Goal: Information Seeking & Learning: Understand process/instructions

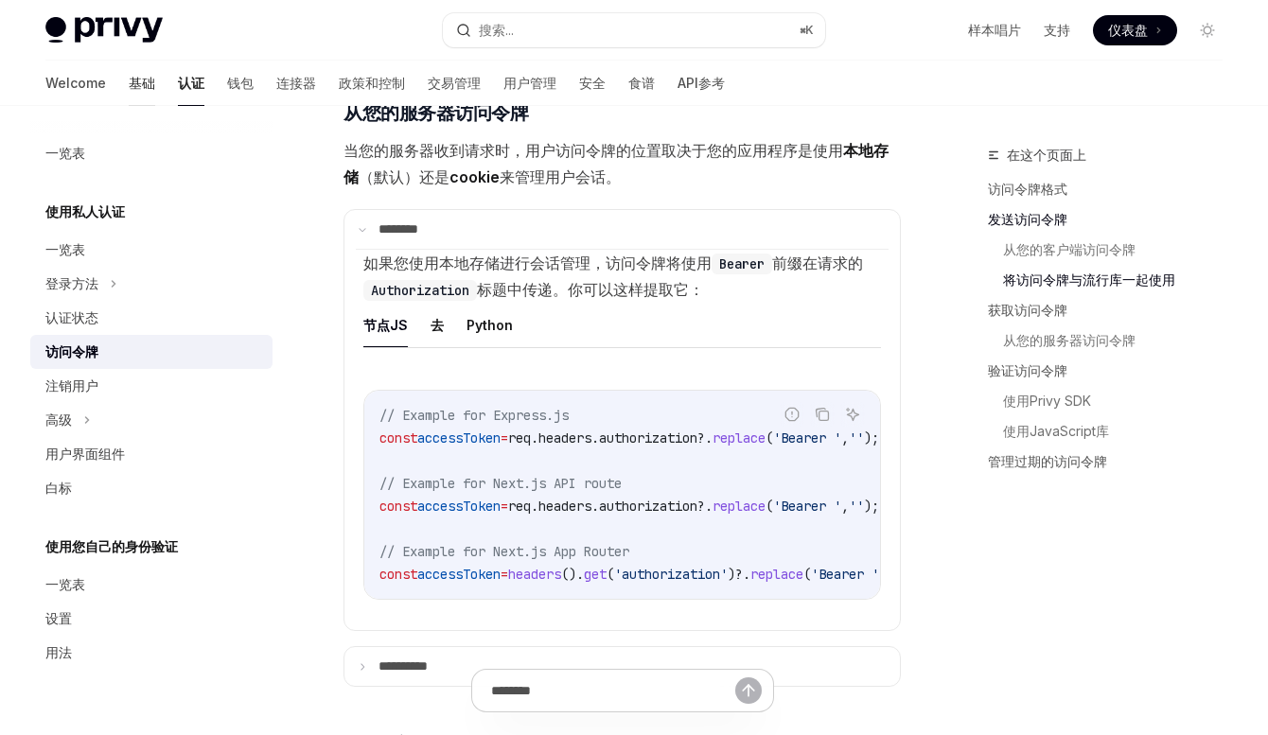
click at [129, 89] on link "基础" at bounding box center [142, 83] width 26 height 45
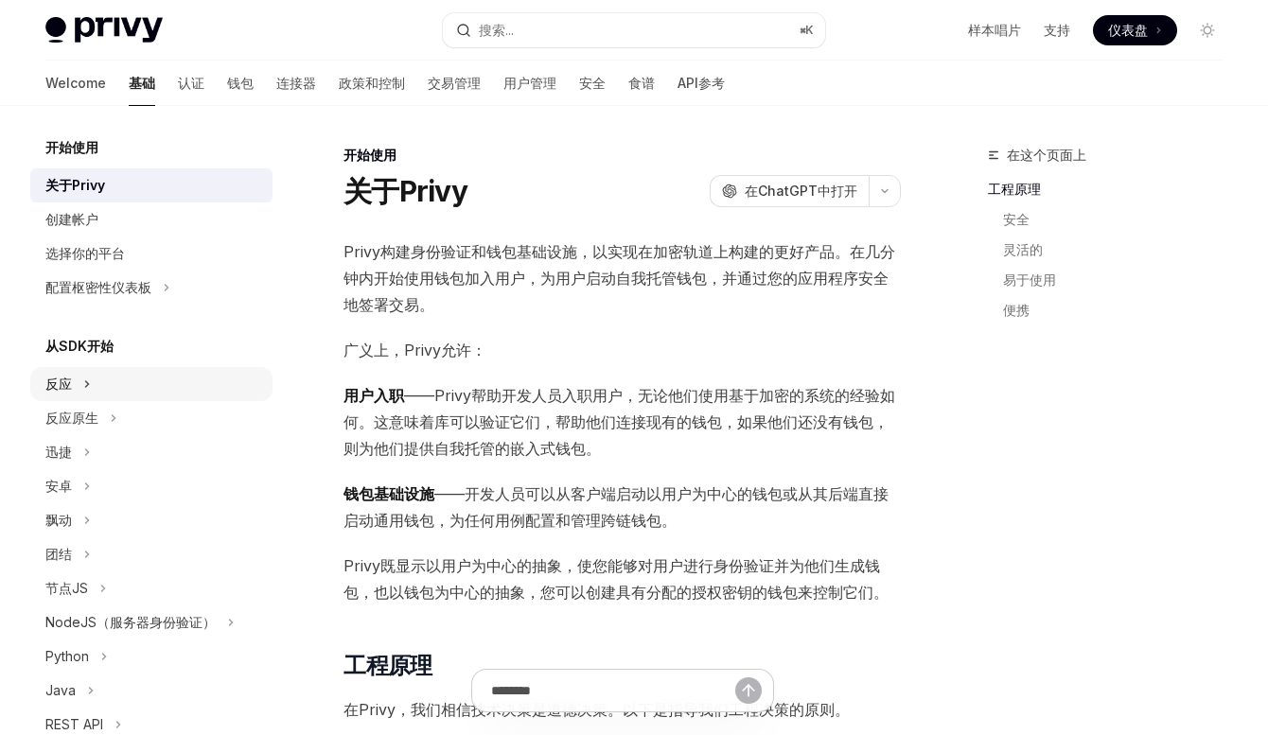
click at [114, 386] on div "反应" at bounding box center [151, 384] width 242 height 34
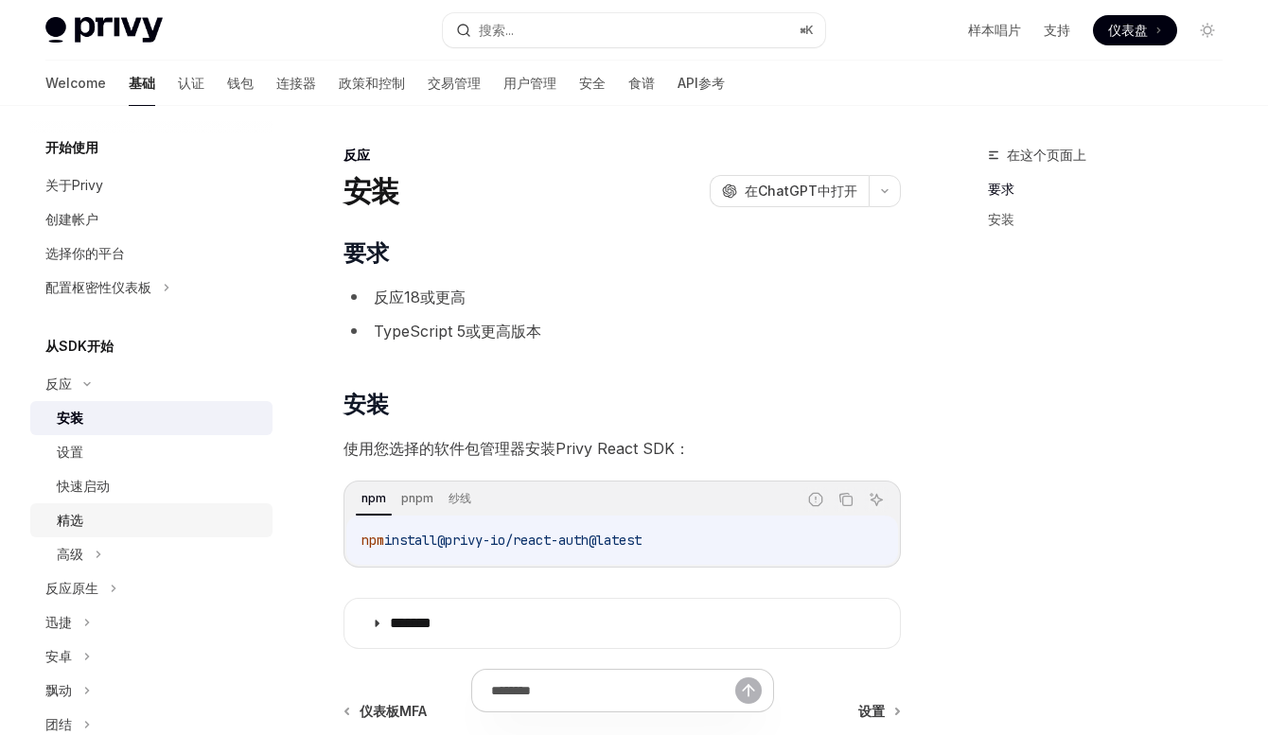
click at [128, 535] on link "精选" at bounding box center [151, 520] width 242 height 34
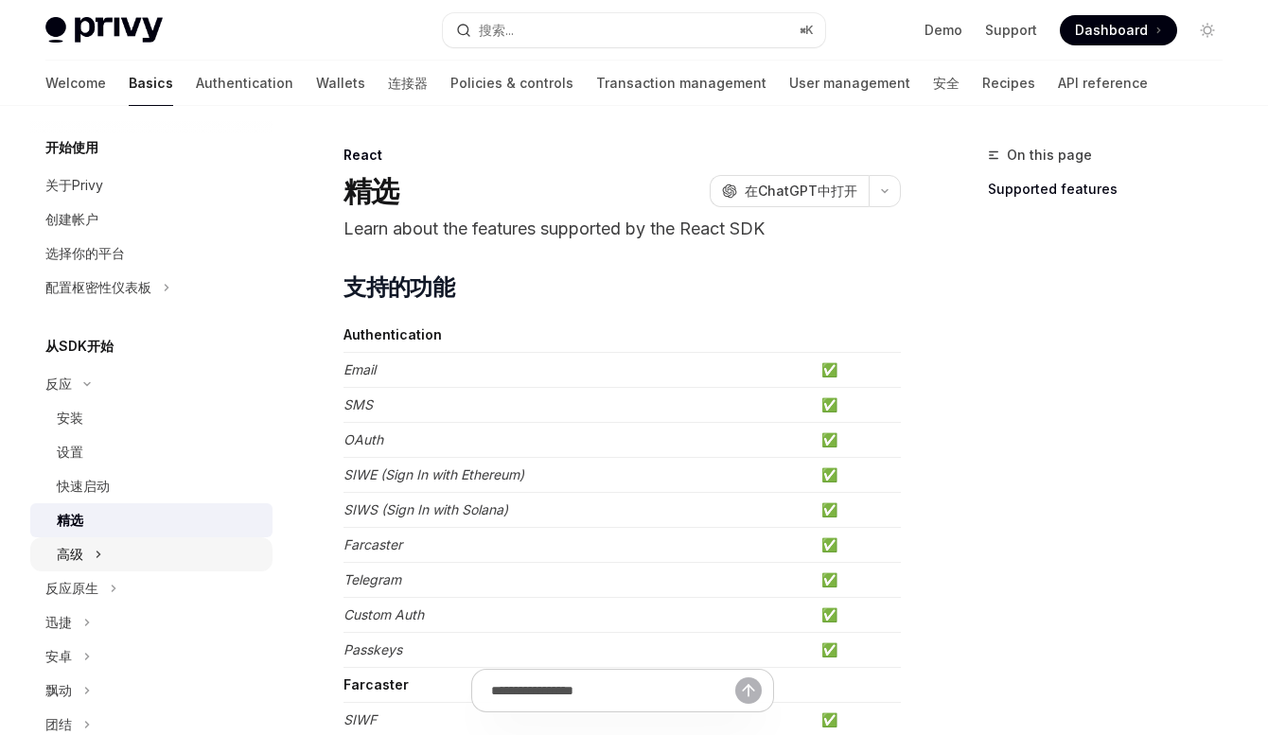
click at [128, 546] on div "高级" at bounding box center [151, 554] width 242 height 34
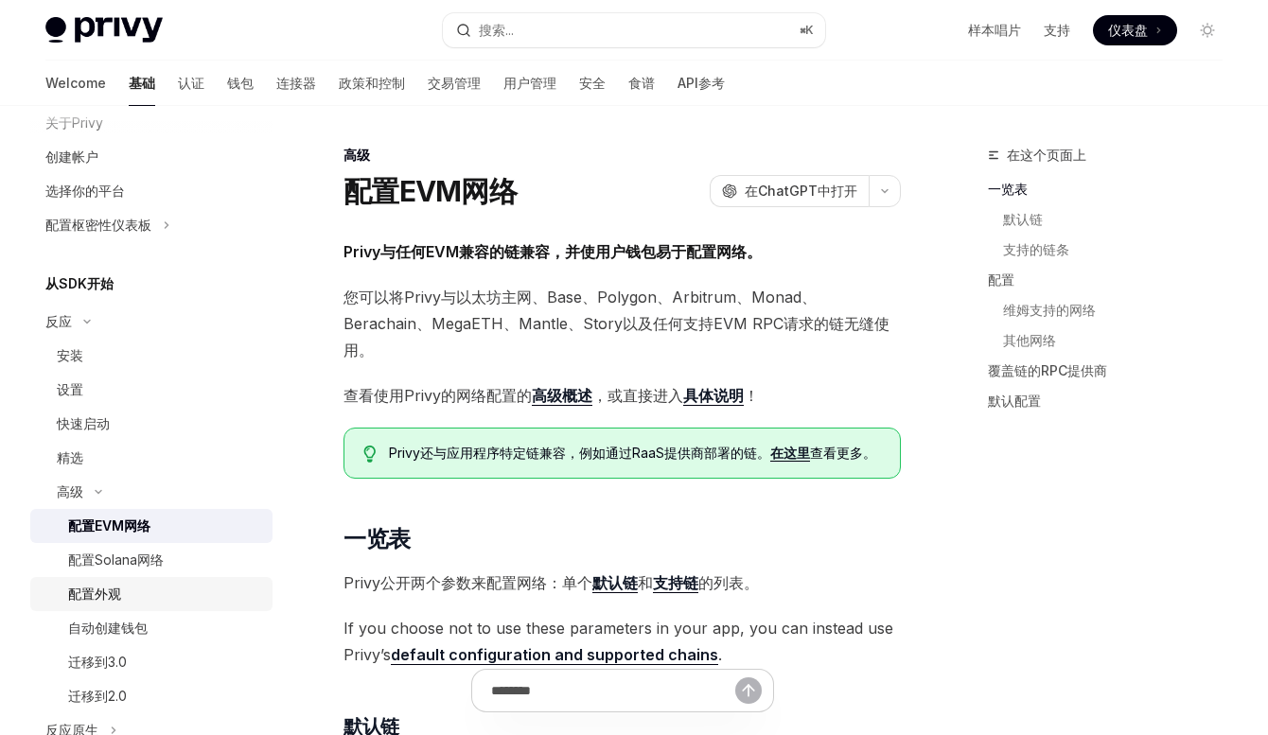
scroll to position [143, 0]
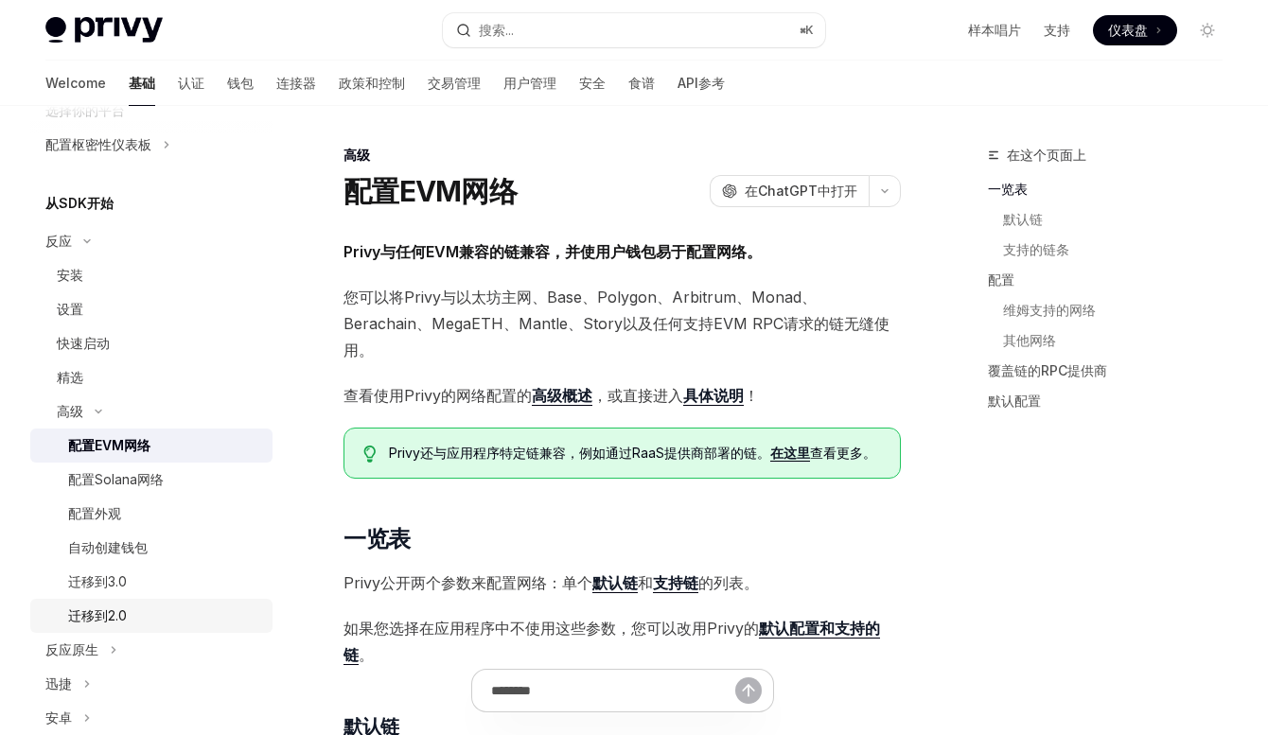
click at [144, 621] on div "迁移到2.0" at bounding box center [164, 616] width 193 height 23
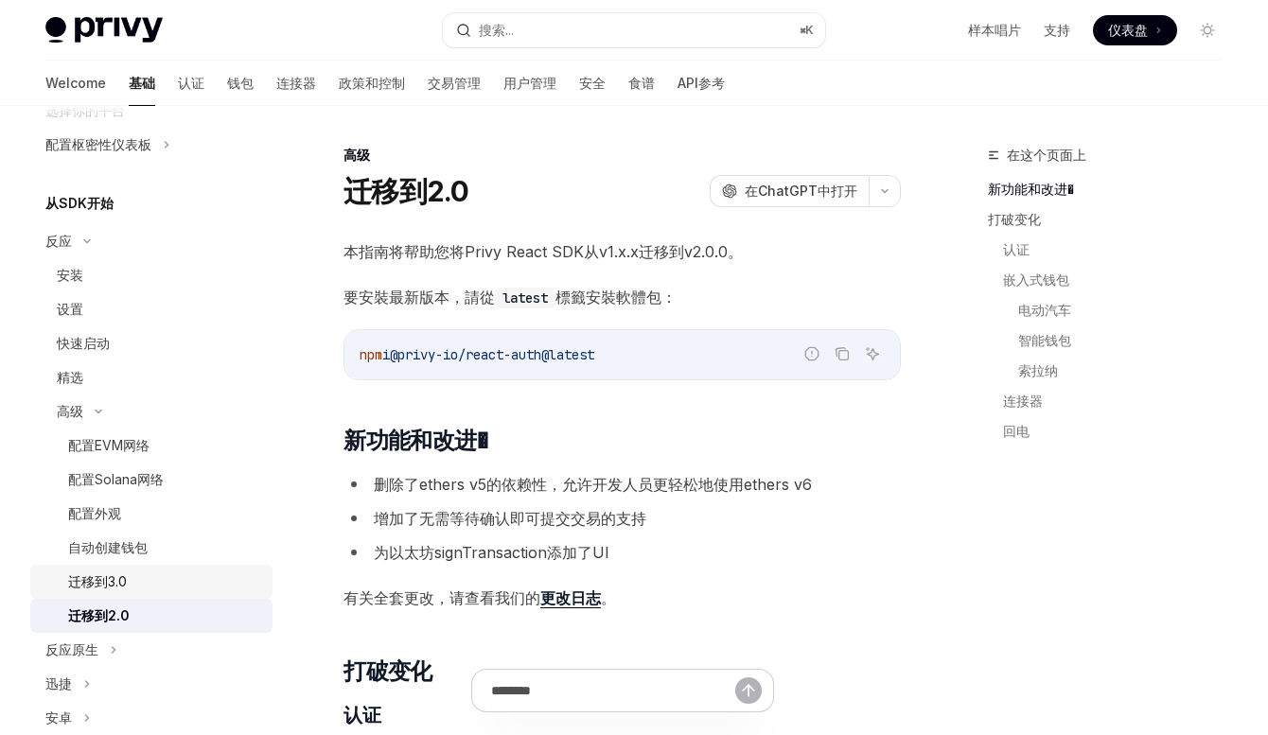
click at [146, 582] on div "迁移到3.0" at bounding box center [164, 582] width 193 height 23
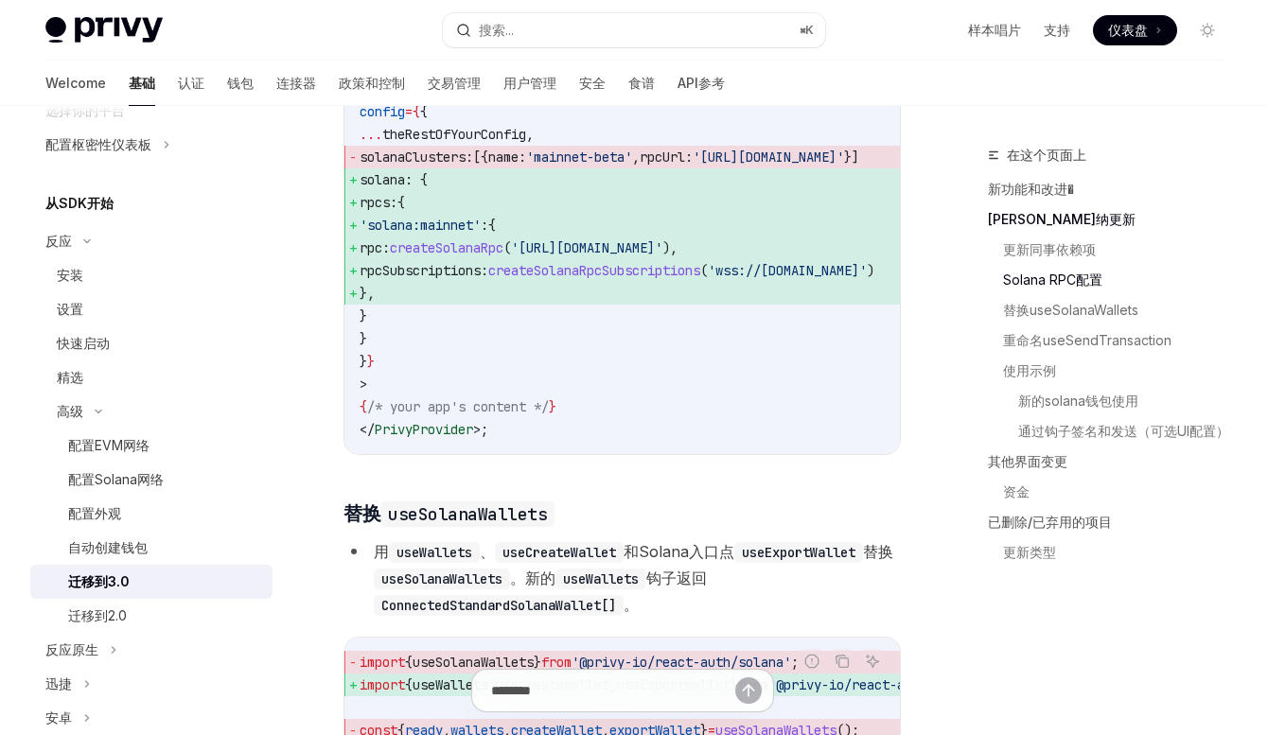
scroll to position [1684, 0]
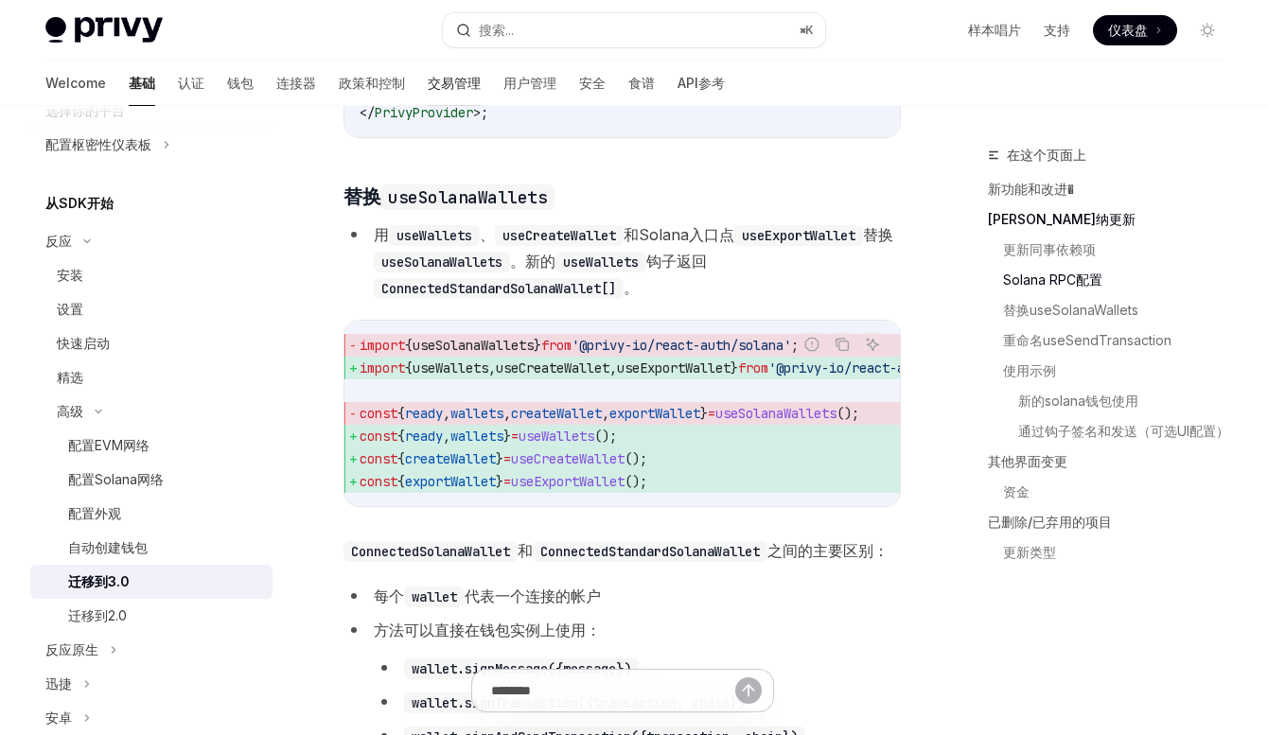
click at [428, 84] on link "交易管理" at bounding box center [454, 83] width 53 height 45
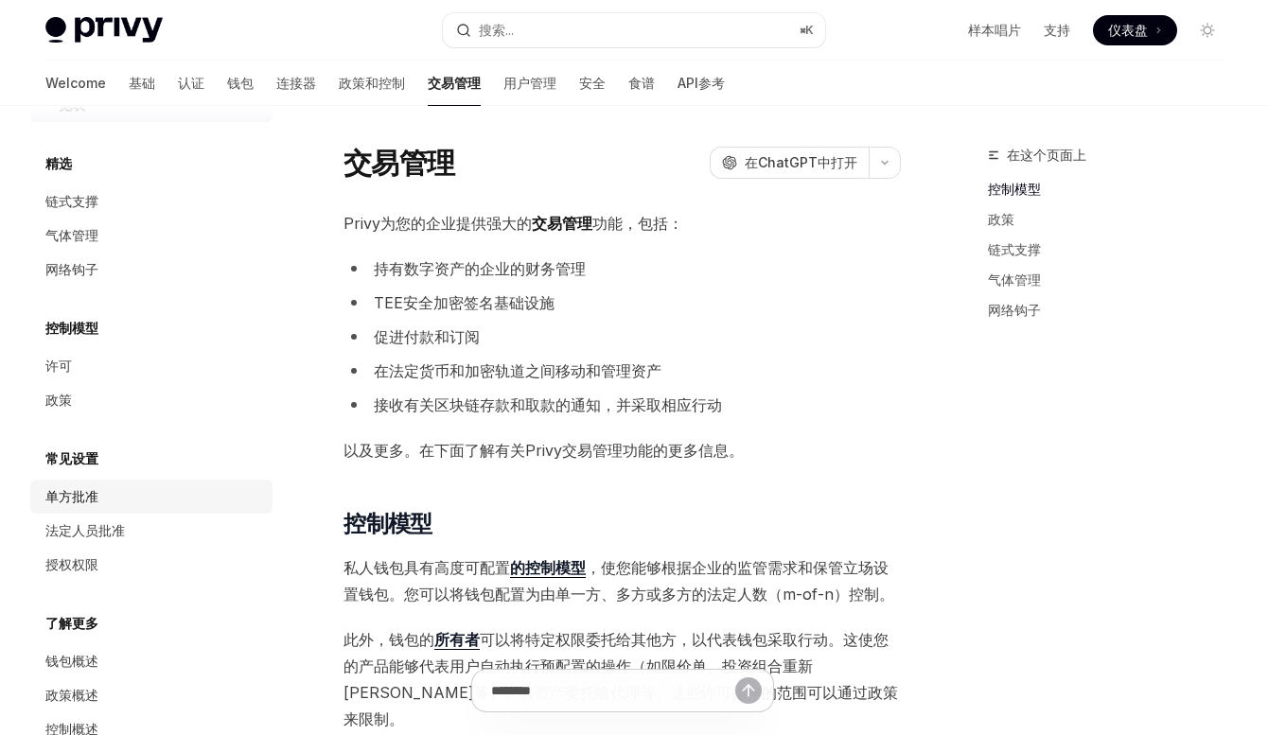
scroll to position [37, 0]
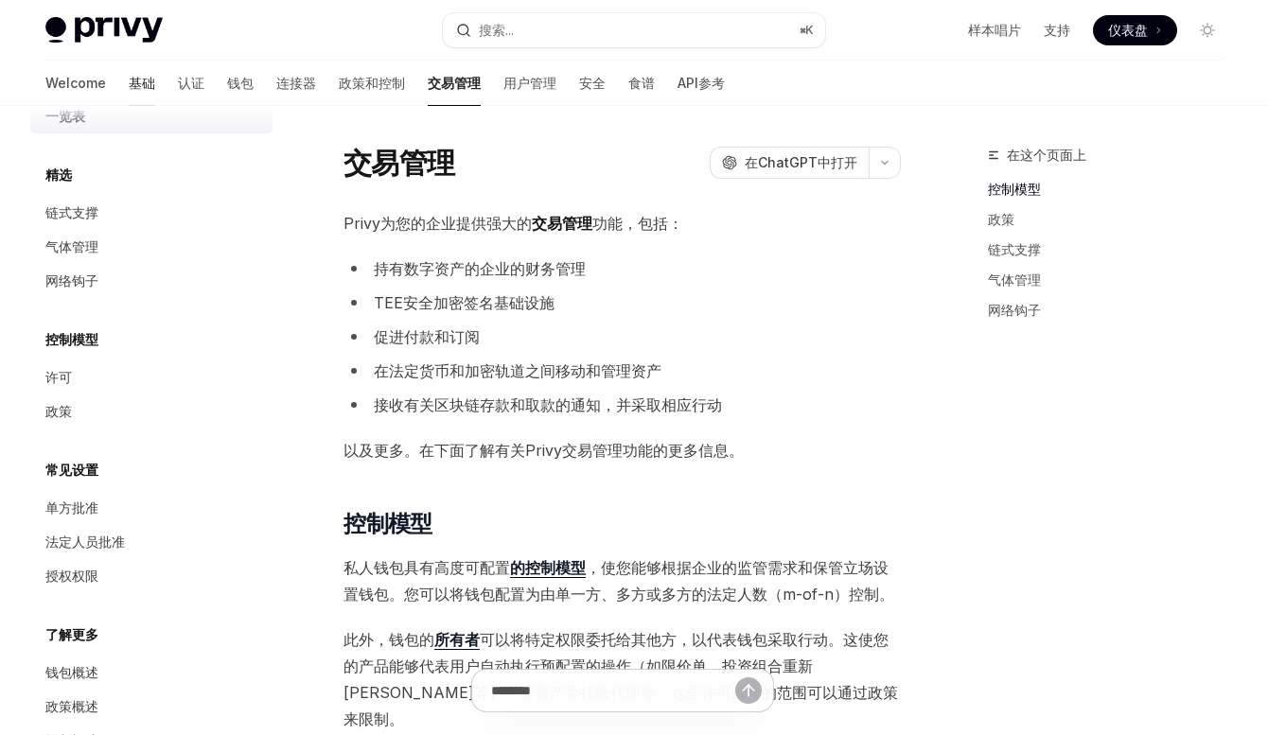
click at [129, 86] on link "基础" at bounding box center [142, 83] width 26 height 45
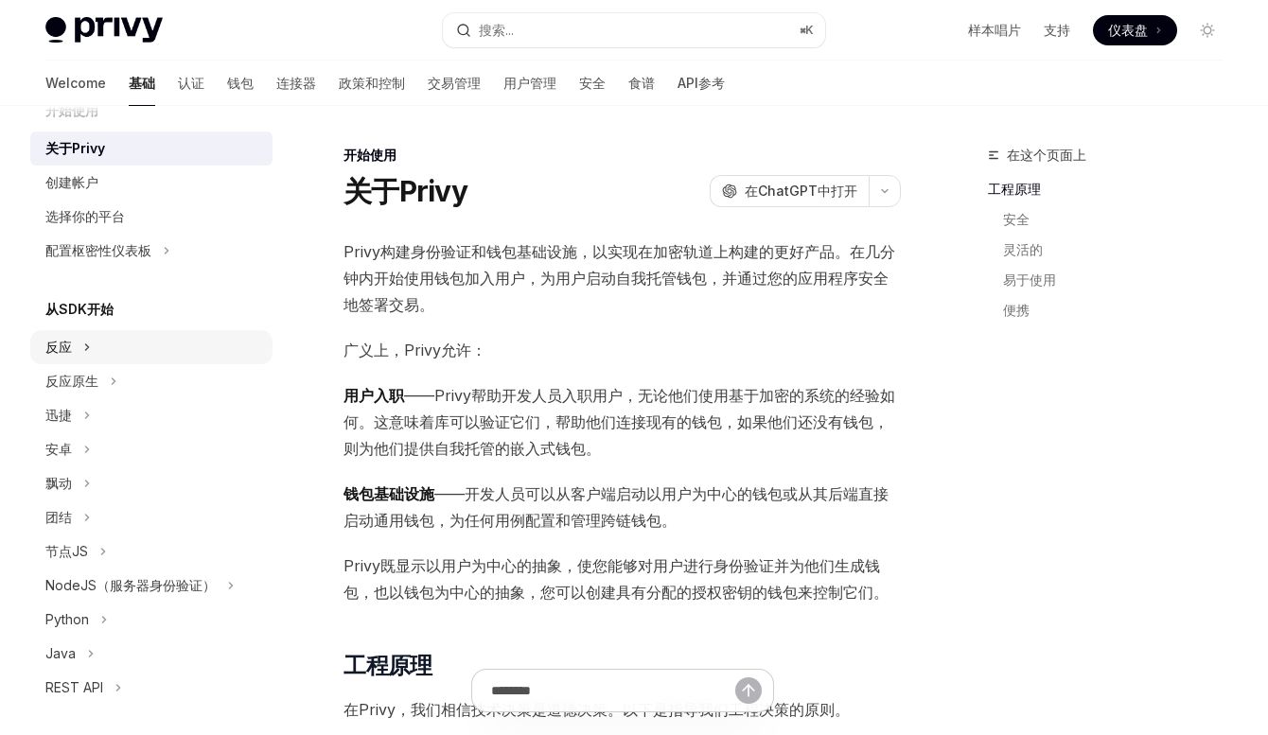
click at [107, 343] on div "反应" at bounding box center [151, 347] width 242 height 34
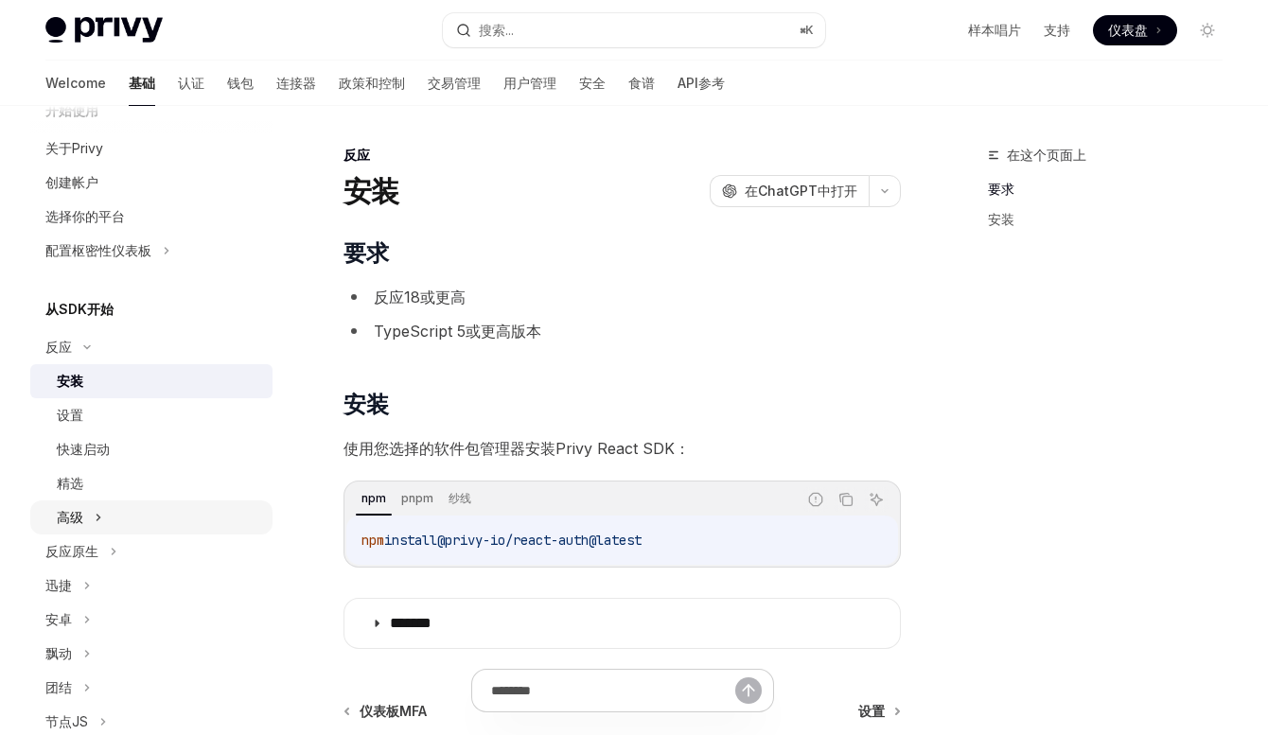
click at [125, 517] on div "高级" at bounding box center [151, 518] width 242 height 34
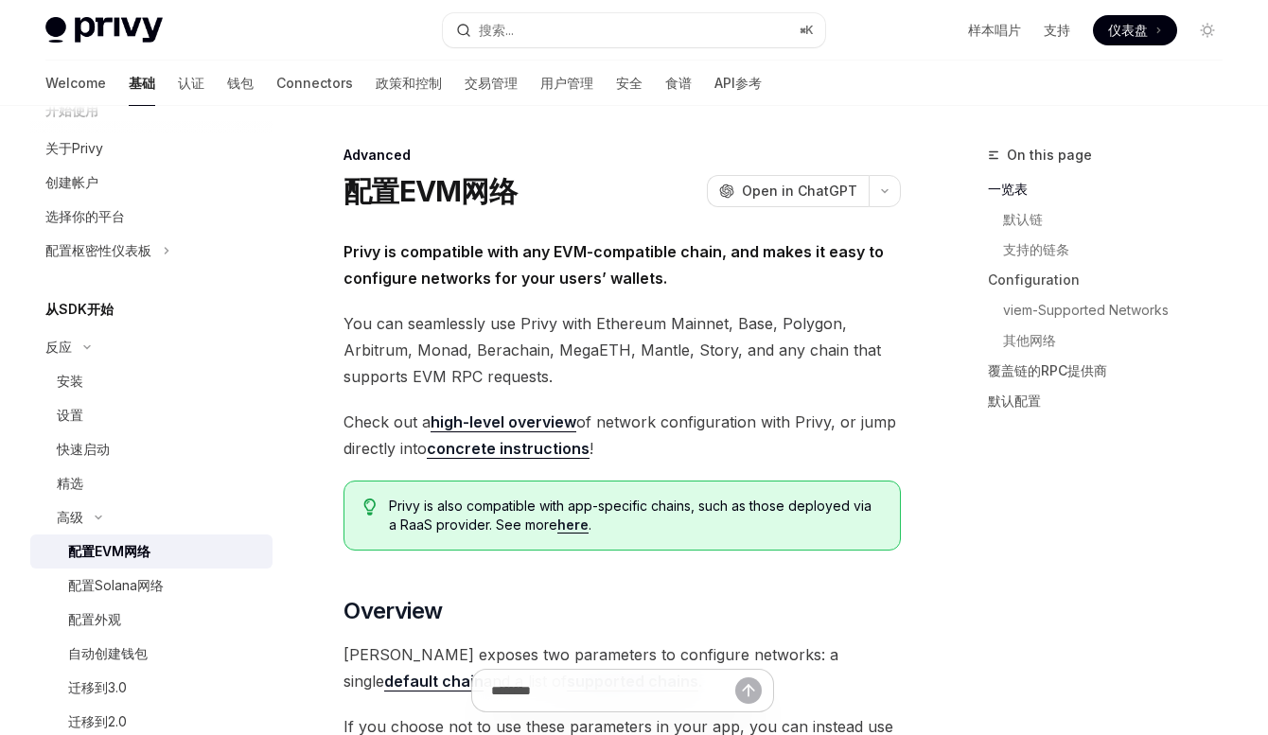
scroll to position [81, 0]
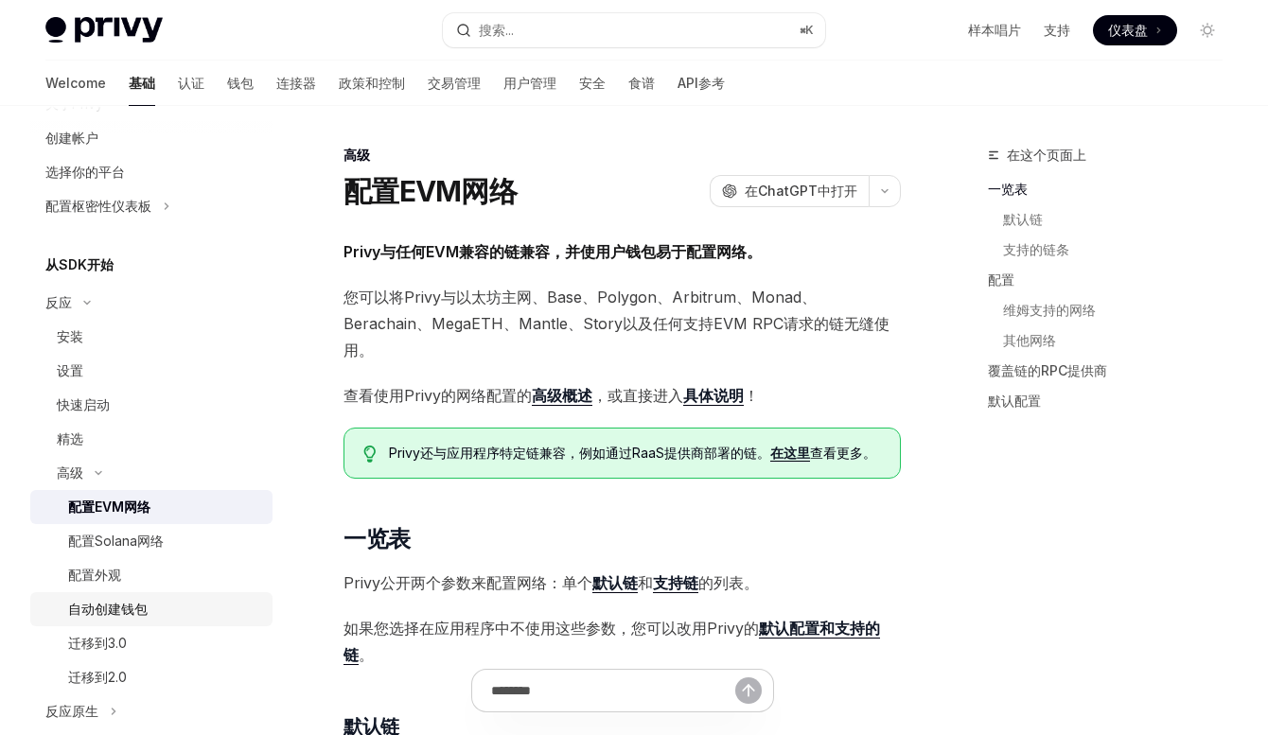
click at [140, 605] on div "自动创建钱包" at bounding box center [107, 609] width 79 height 23
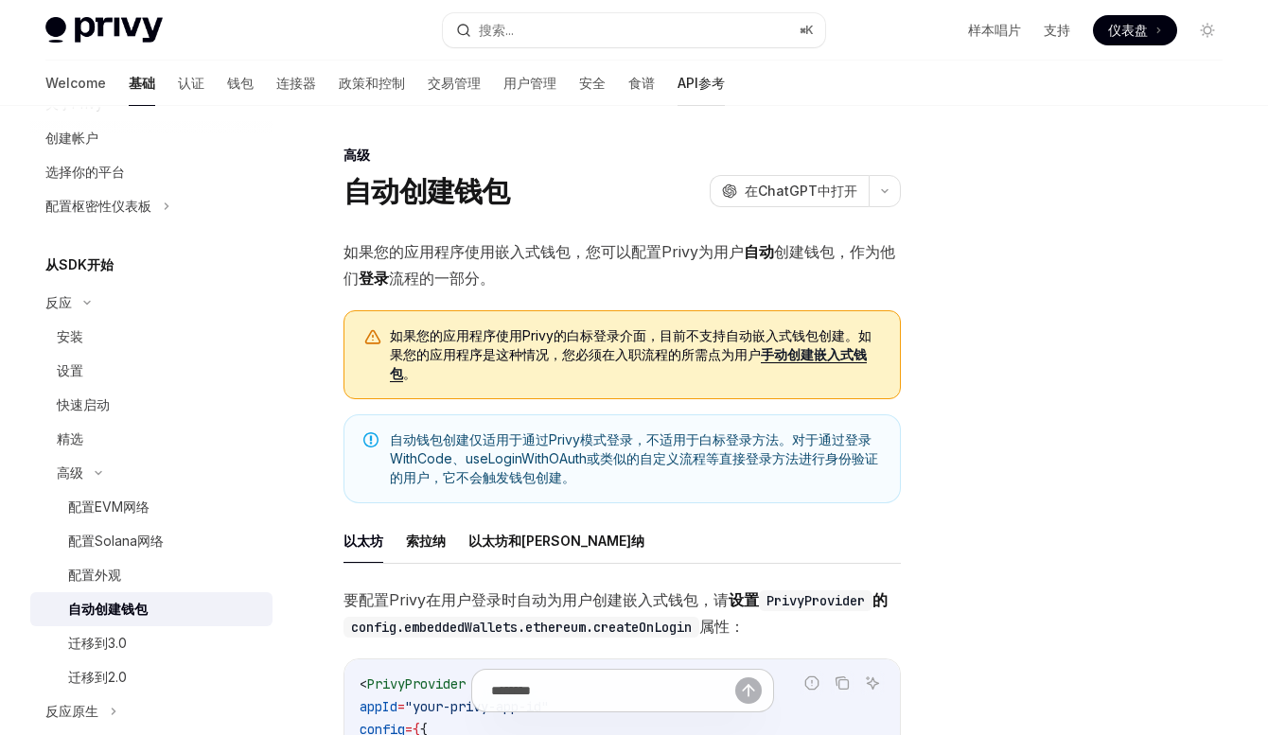
click at [678, 80] on link "API参考" at bounding box center [701, 83] width 47 height 45
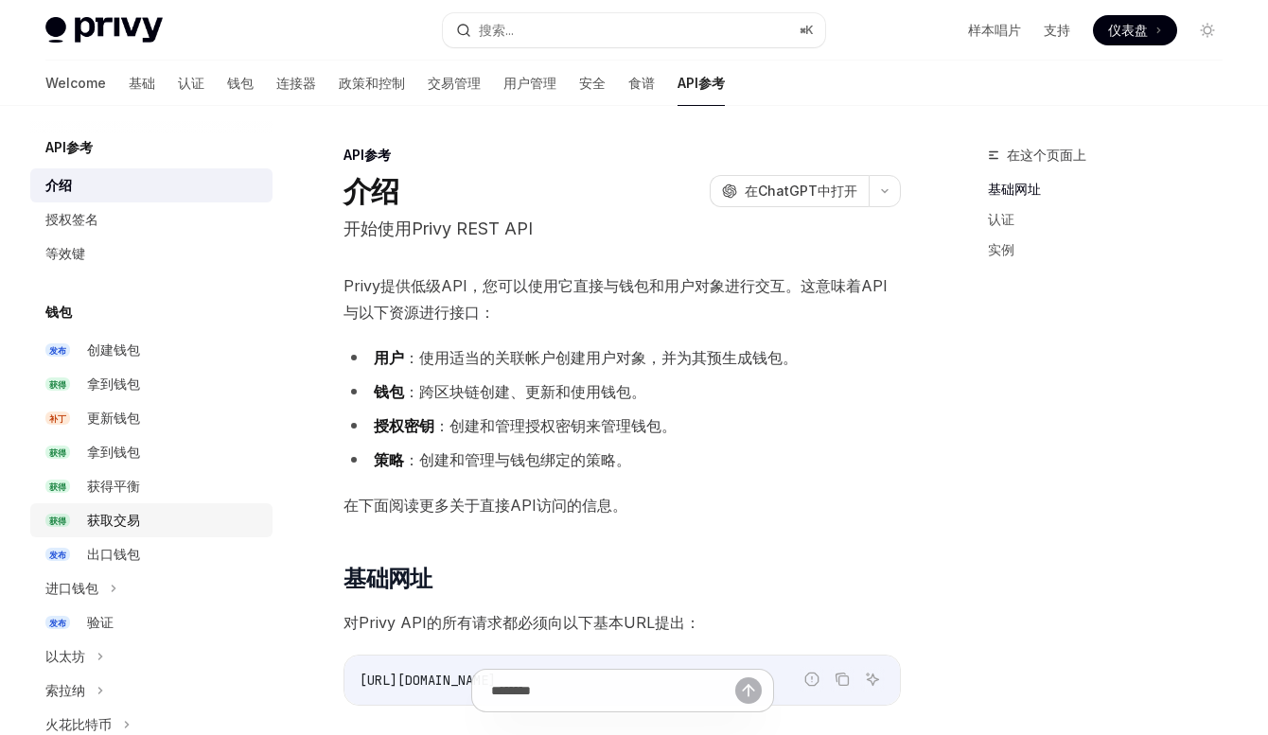
click at [153, 528] on div "获取交易" at bounding box center [174, 520] width 174 height 23
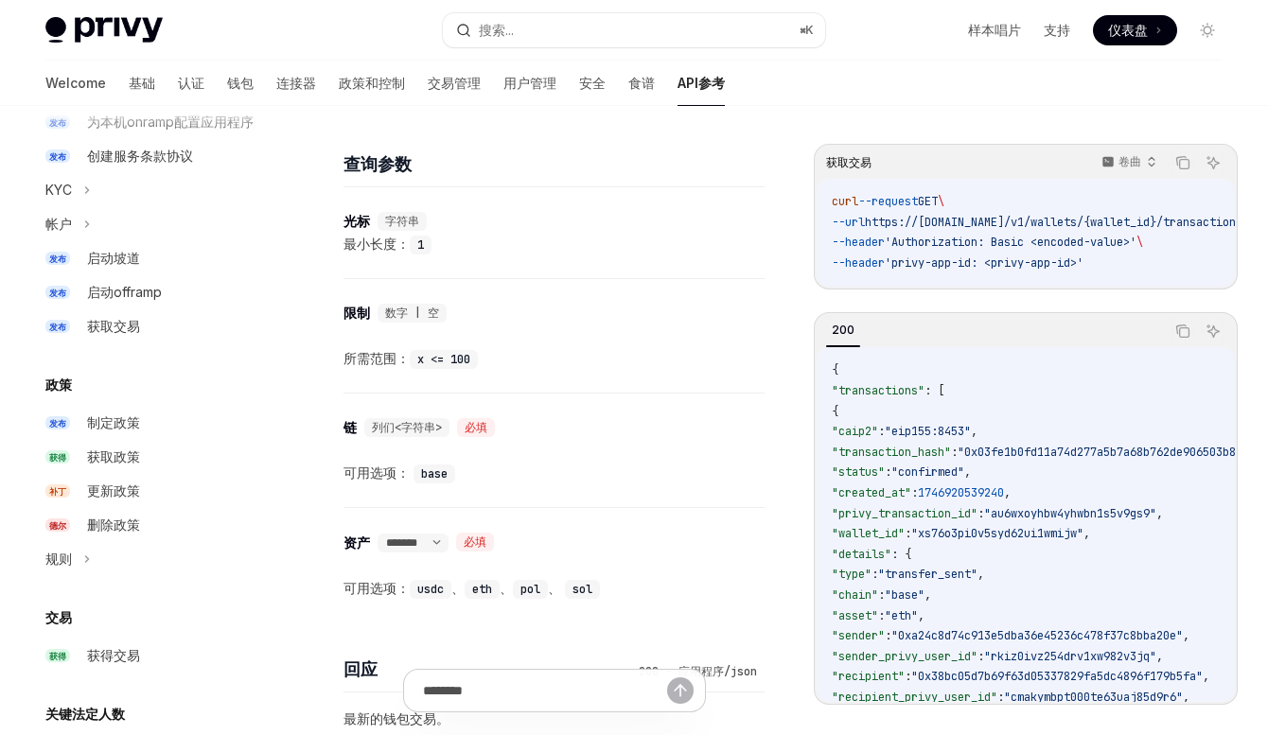
scroll to position [548, 0]
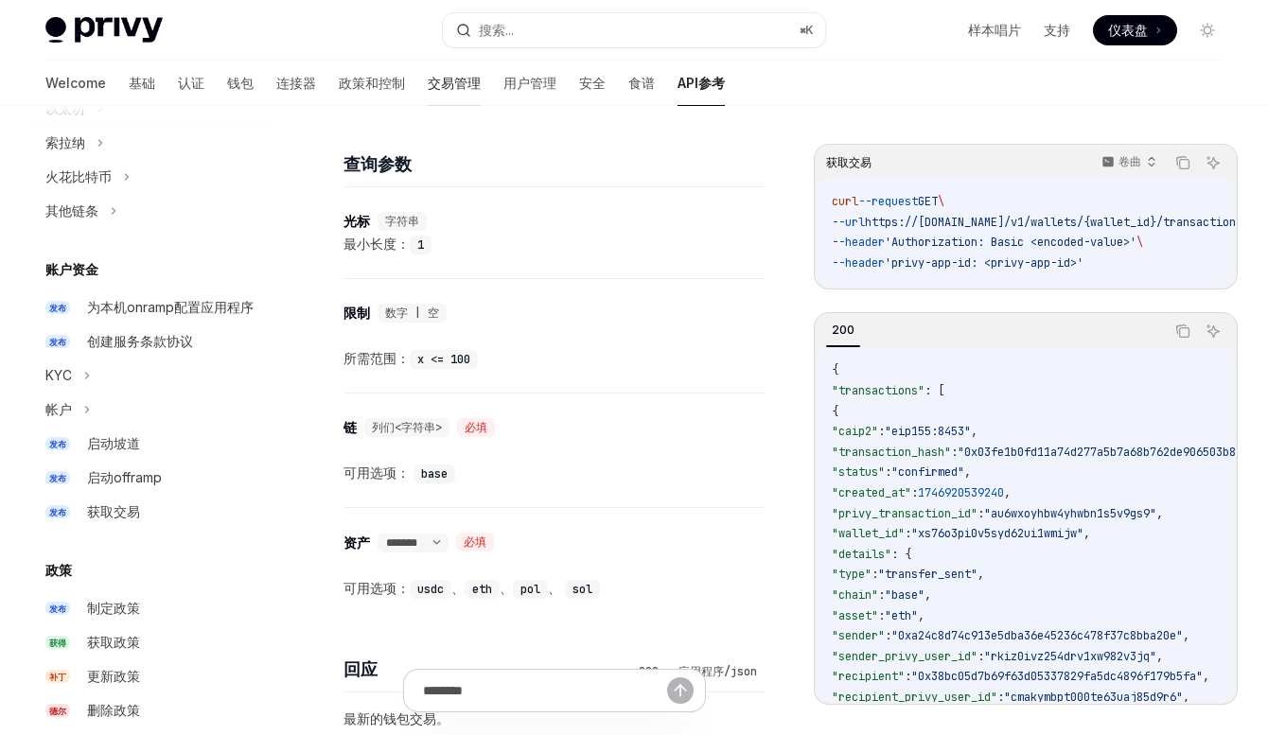
click at [428, 79] on link "交易管理" at bounding box center [454, 83] width 53 height 45
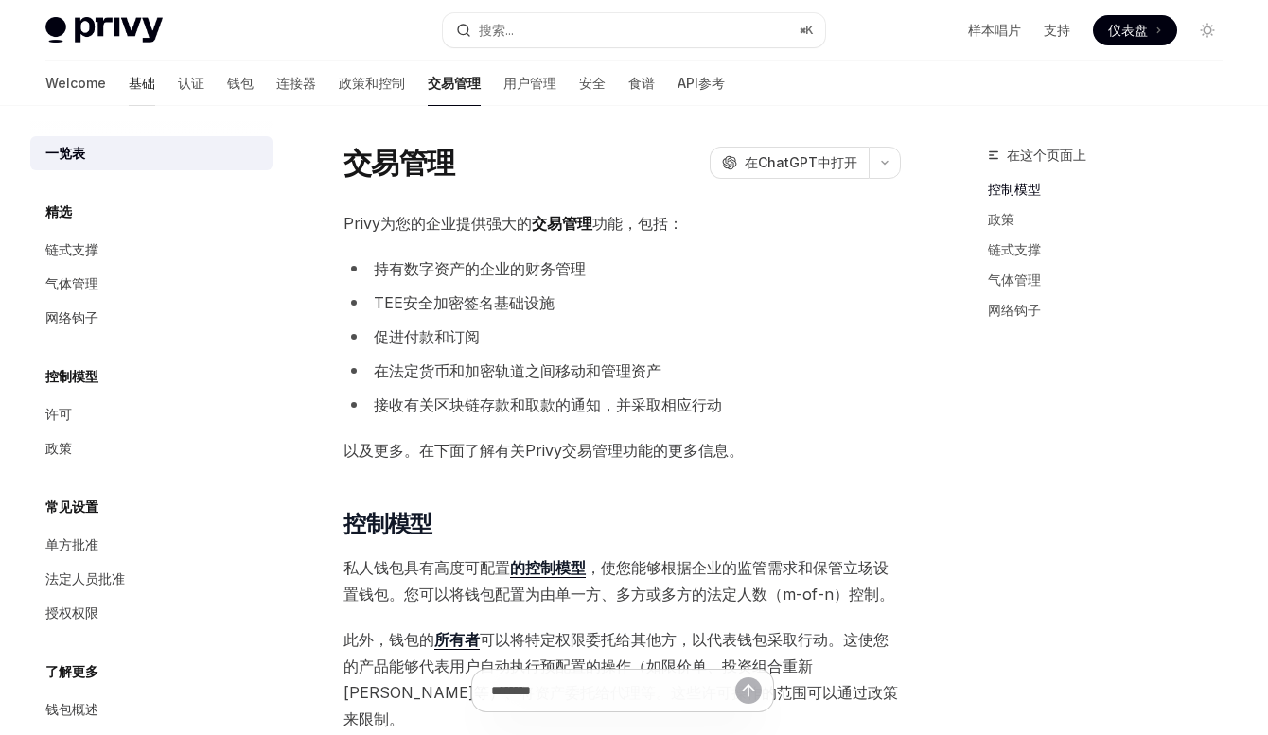
click at [129, 91] on link "基础" at bounding box center [142, 83] width 26 height 45
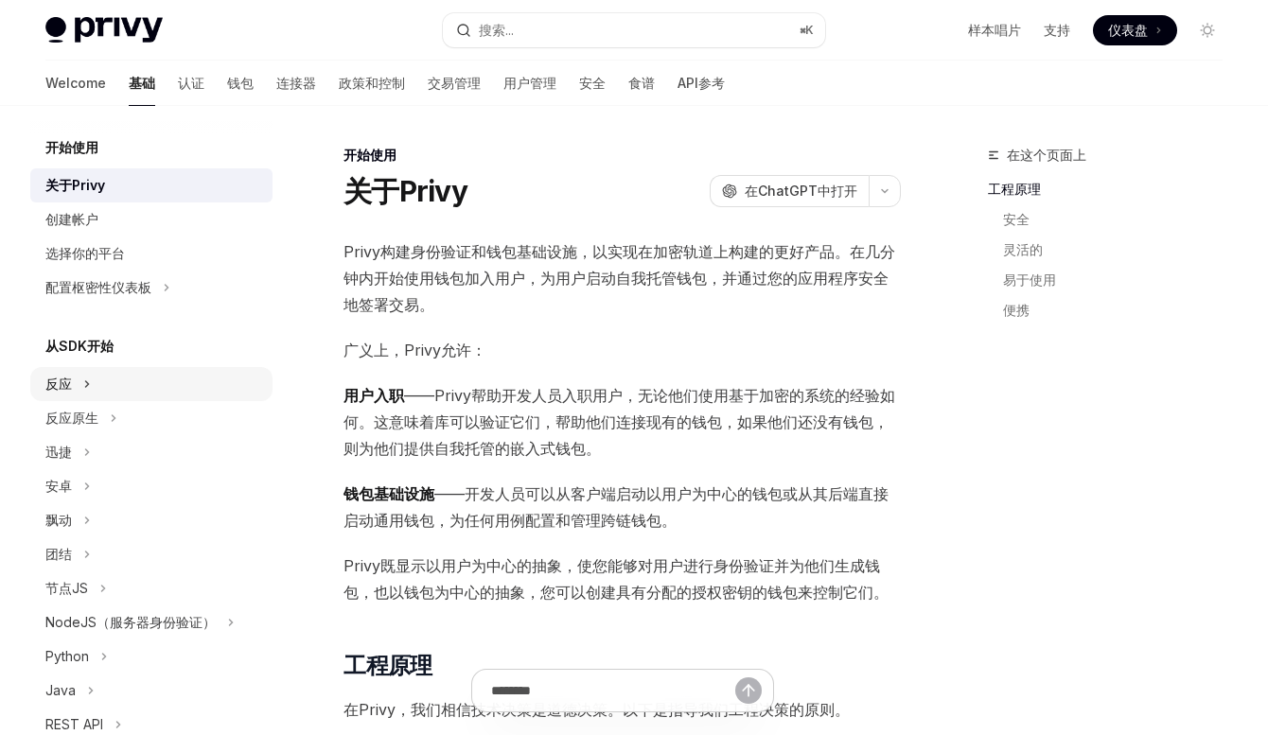
click at [109, 387] on div "反应" at bounding box center [151, 384] width 242 height 34
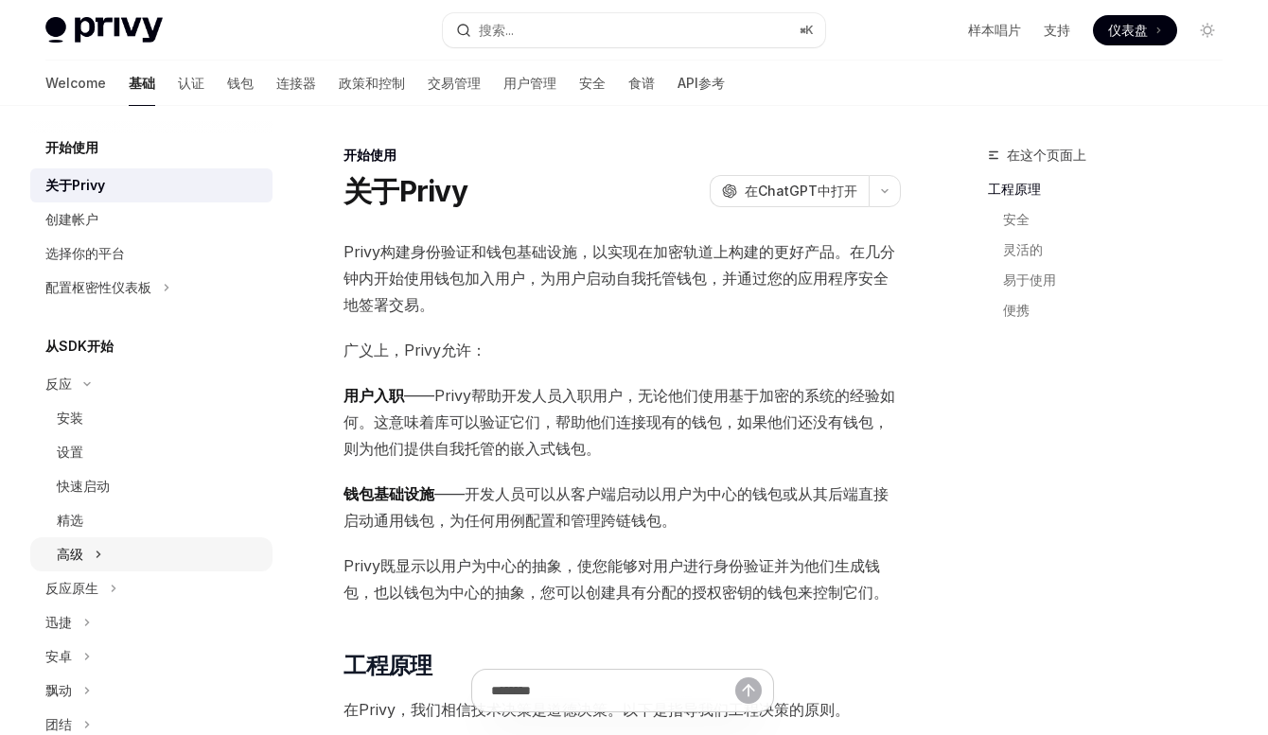
scroll to position [11, 0]
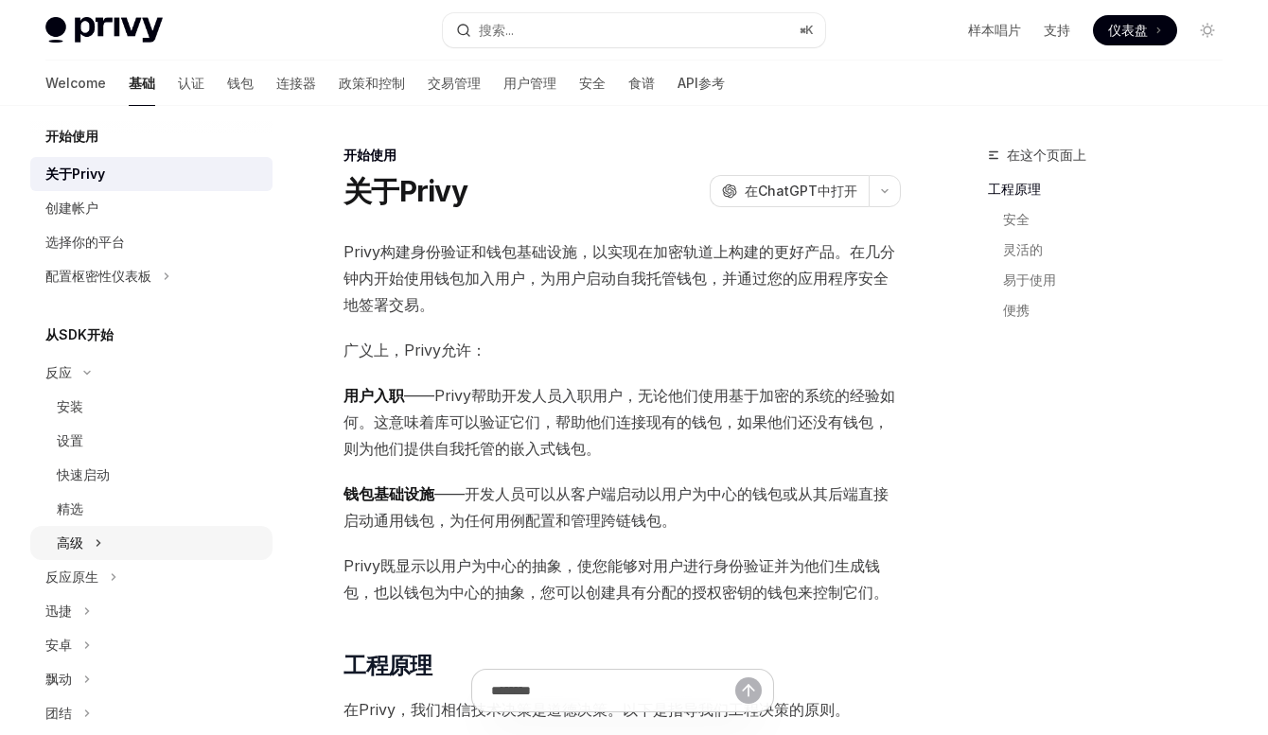
click at [136, 529] on div "高级" at bounding box center [151, 543] width 242 height 34
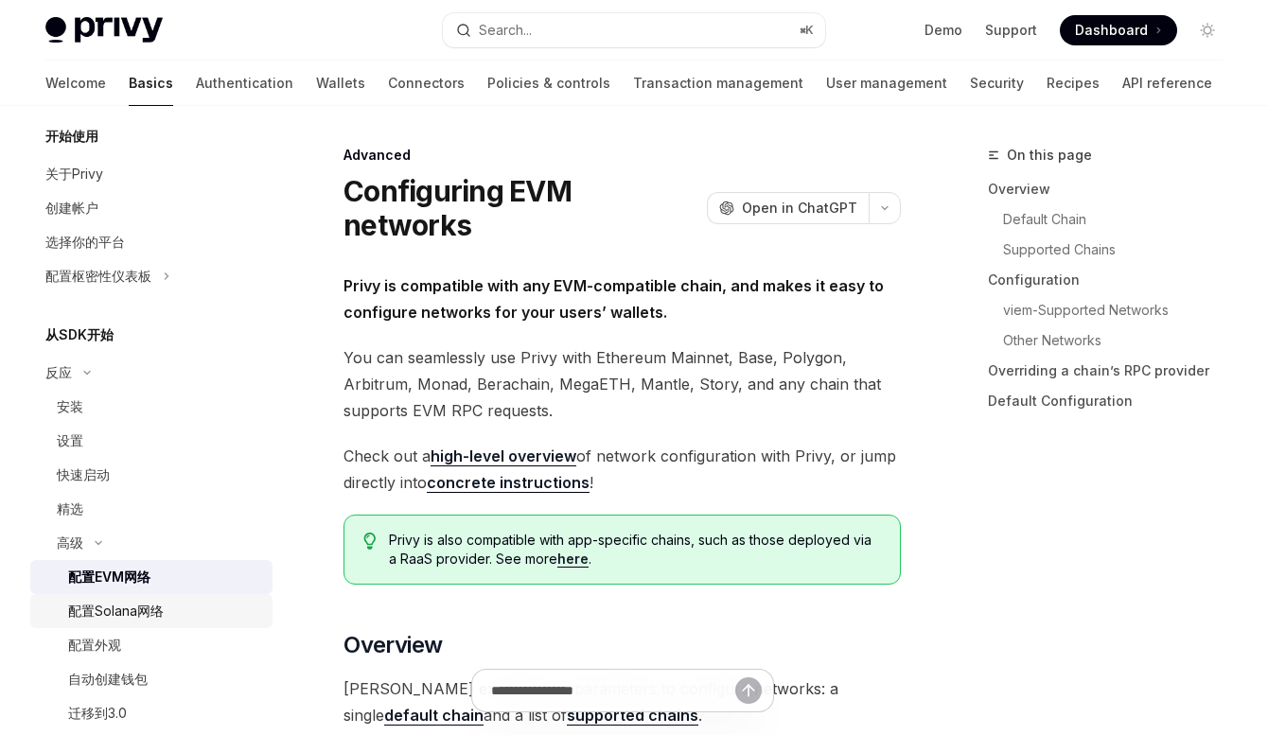
scroll to position [73, 0]
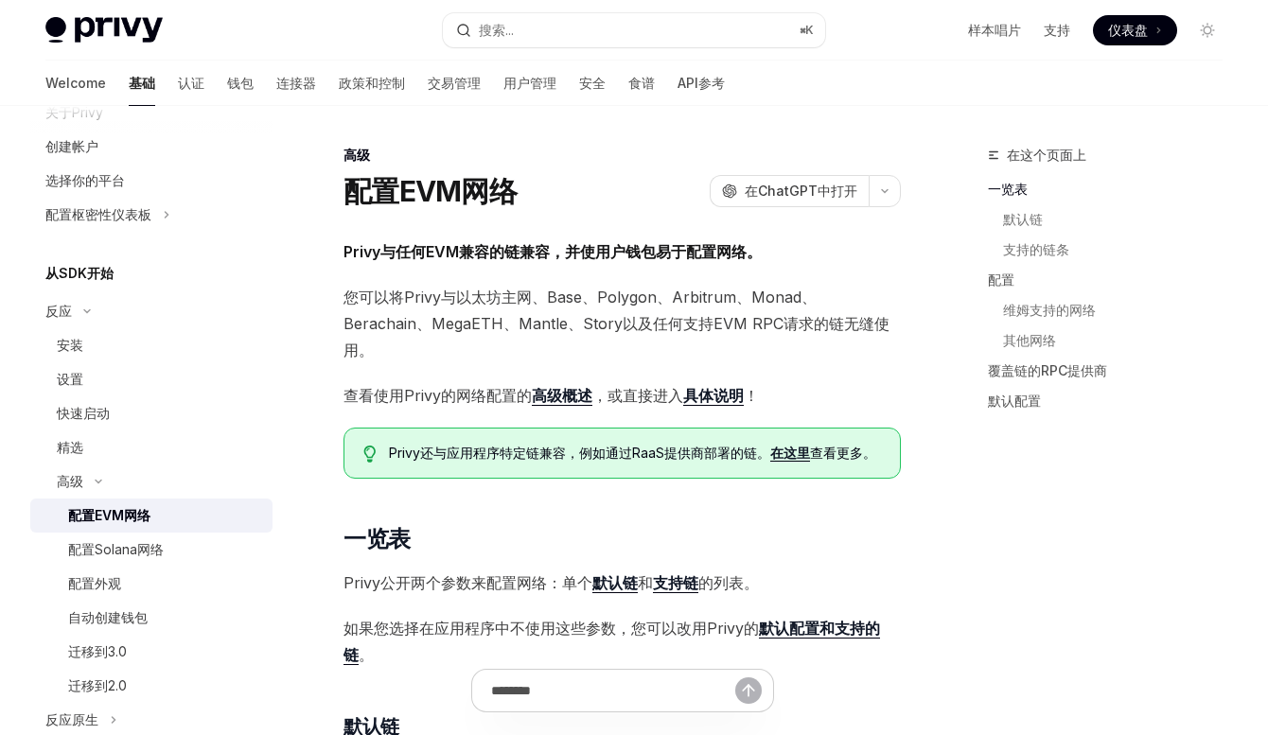
click at [160, 517] on div "配置EVM网络" at bounding box center [164, 515] width 193 height 23
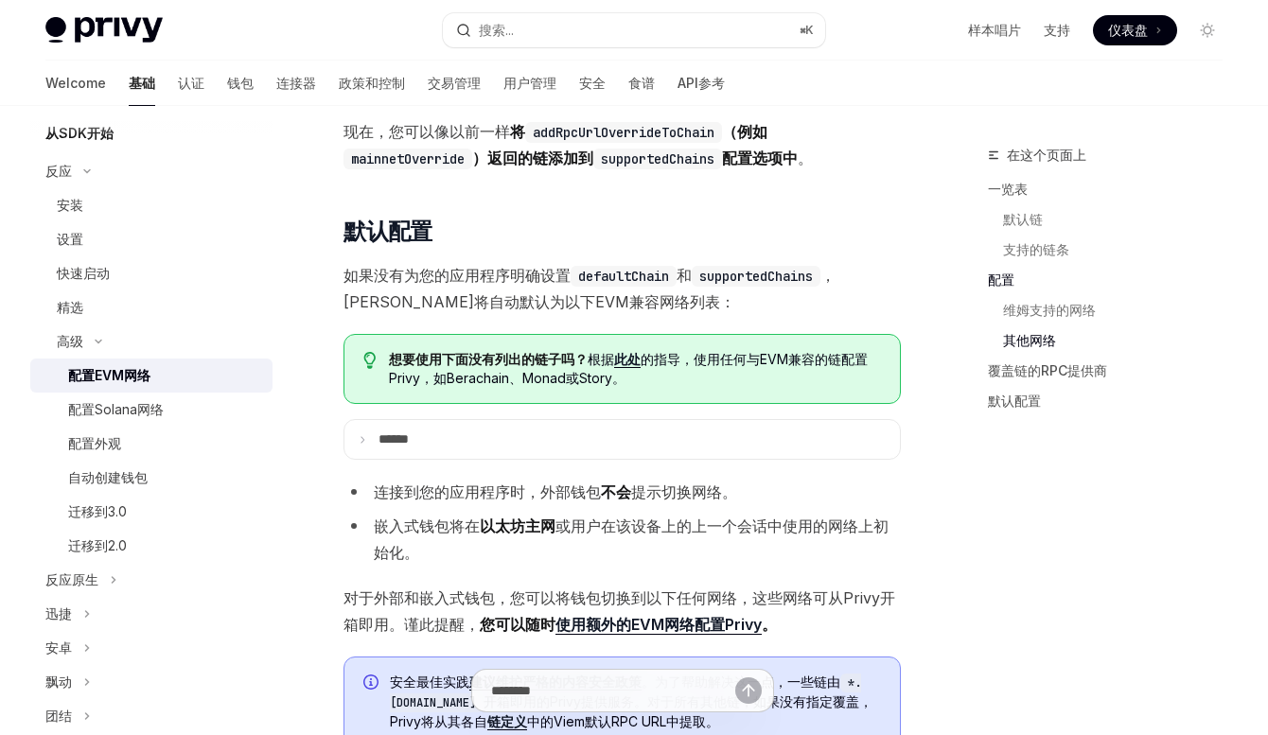
scroll to position [4553, 0]
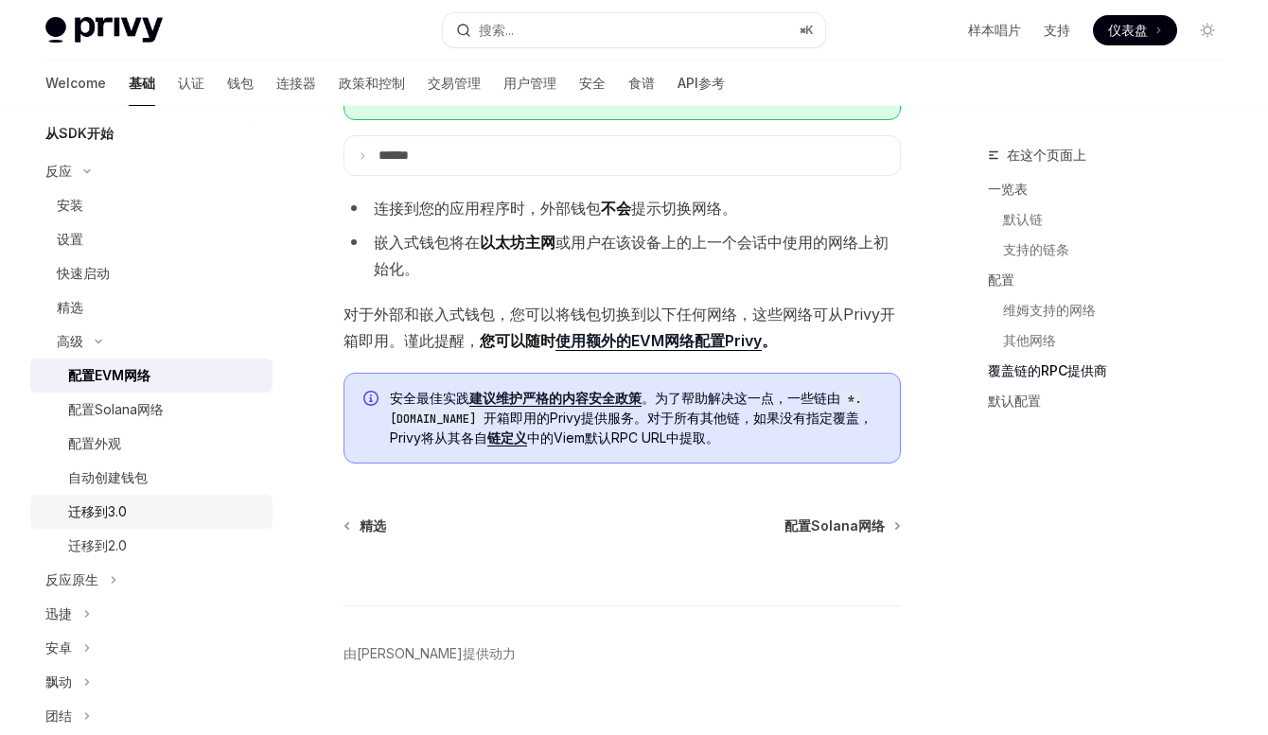
click at [136, 516] on div "迁移到3.0" at bounding box center [164, 512] width 193 height 23
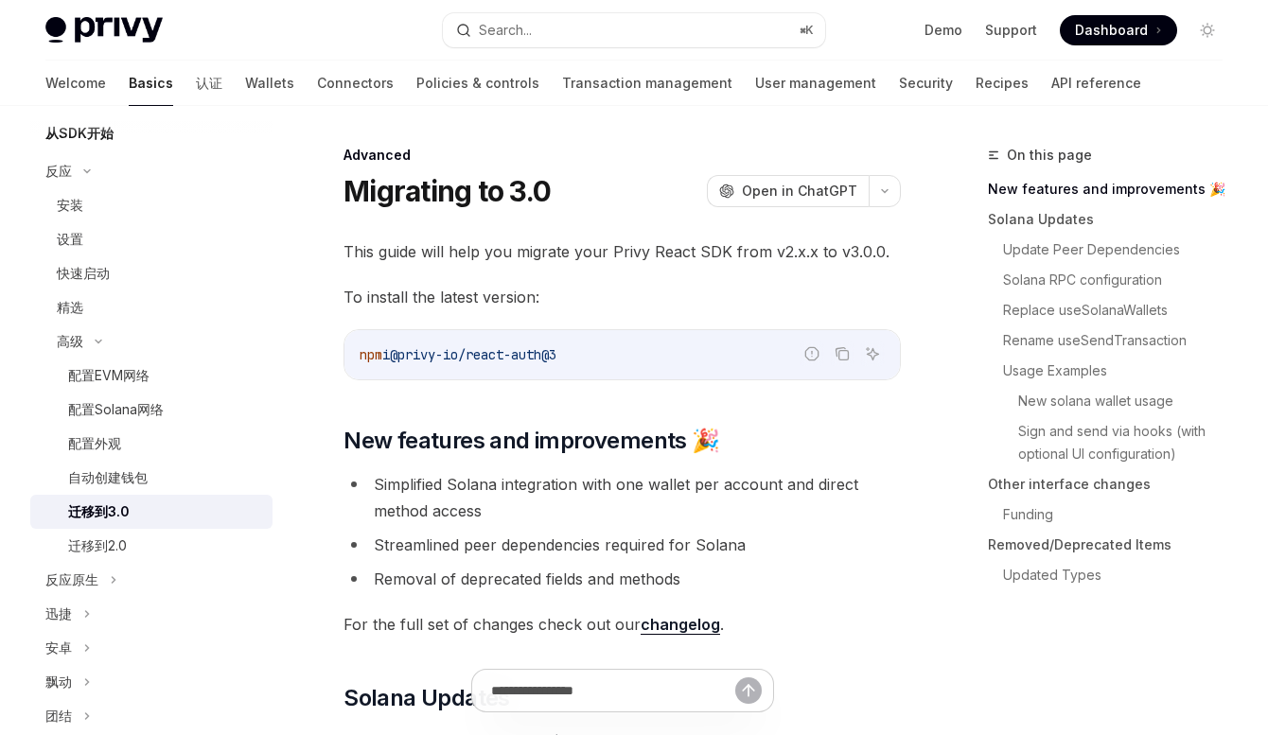
type textarea "*"
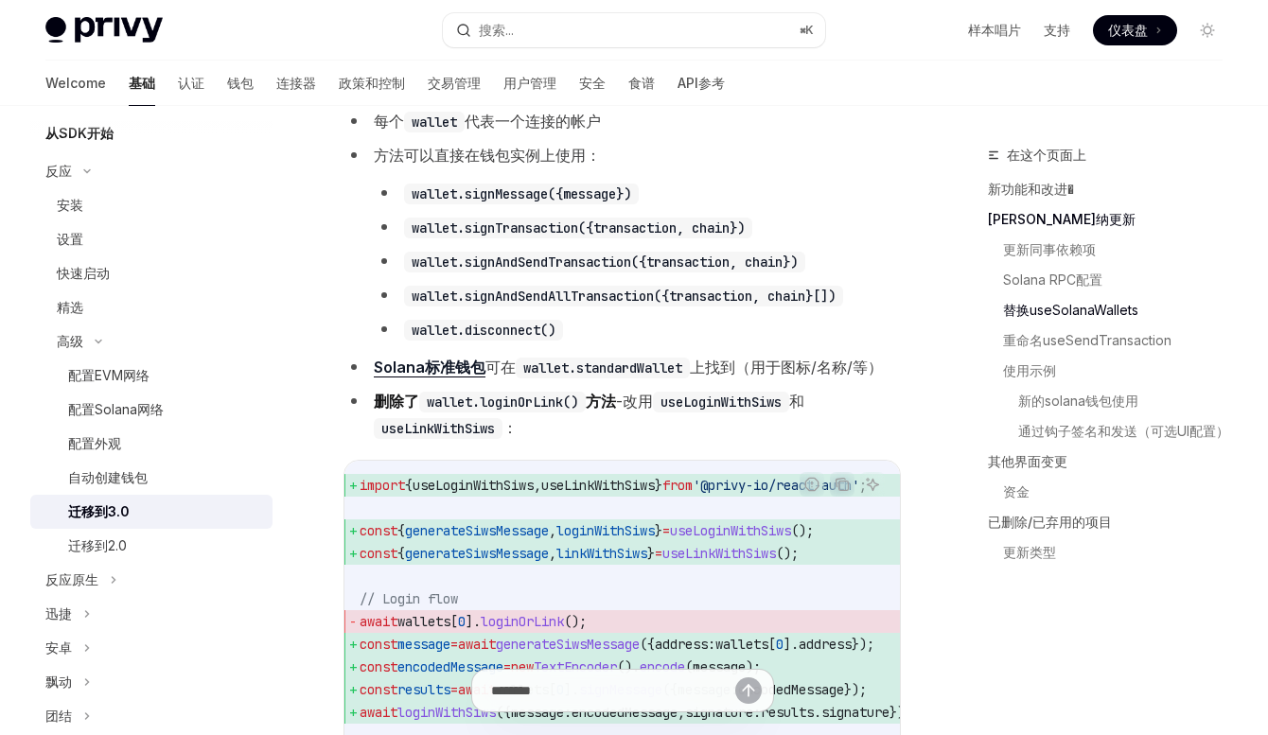
scroll to position [2386, 0]
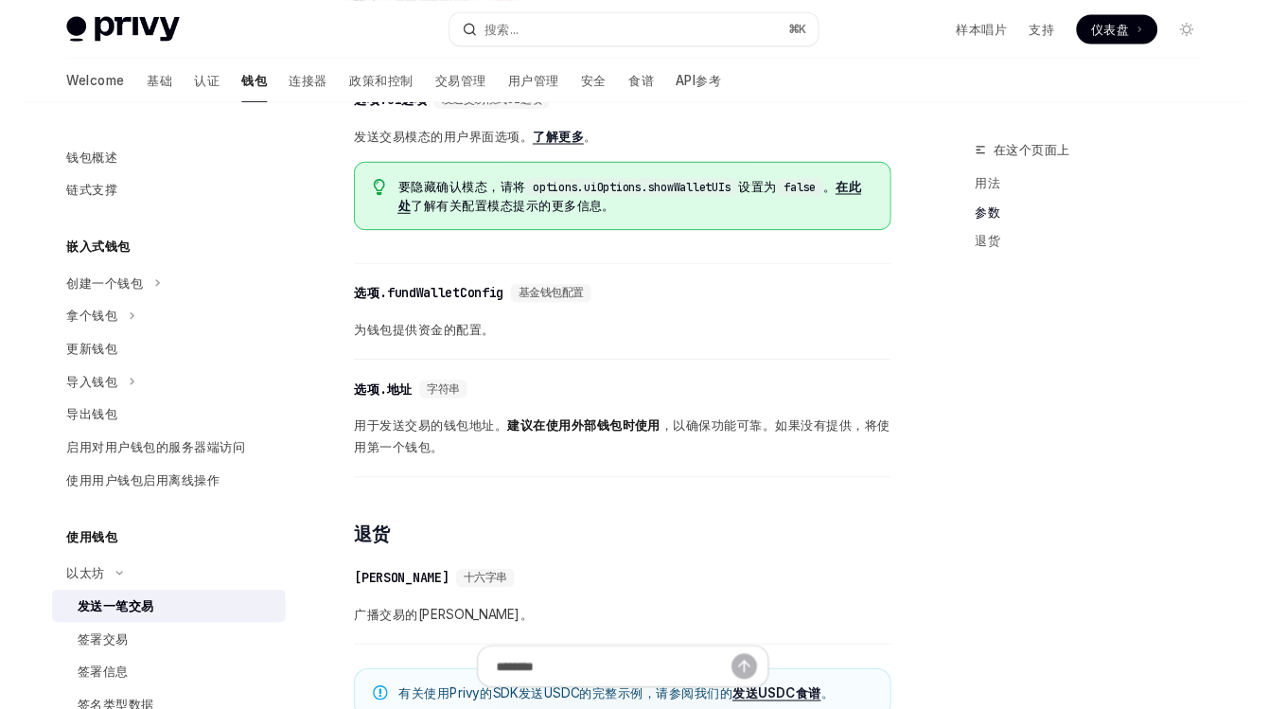
scroll to position [956, 0]
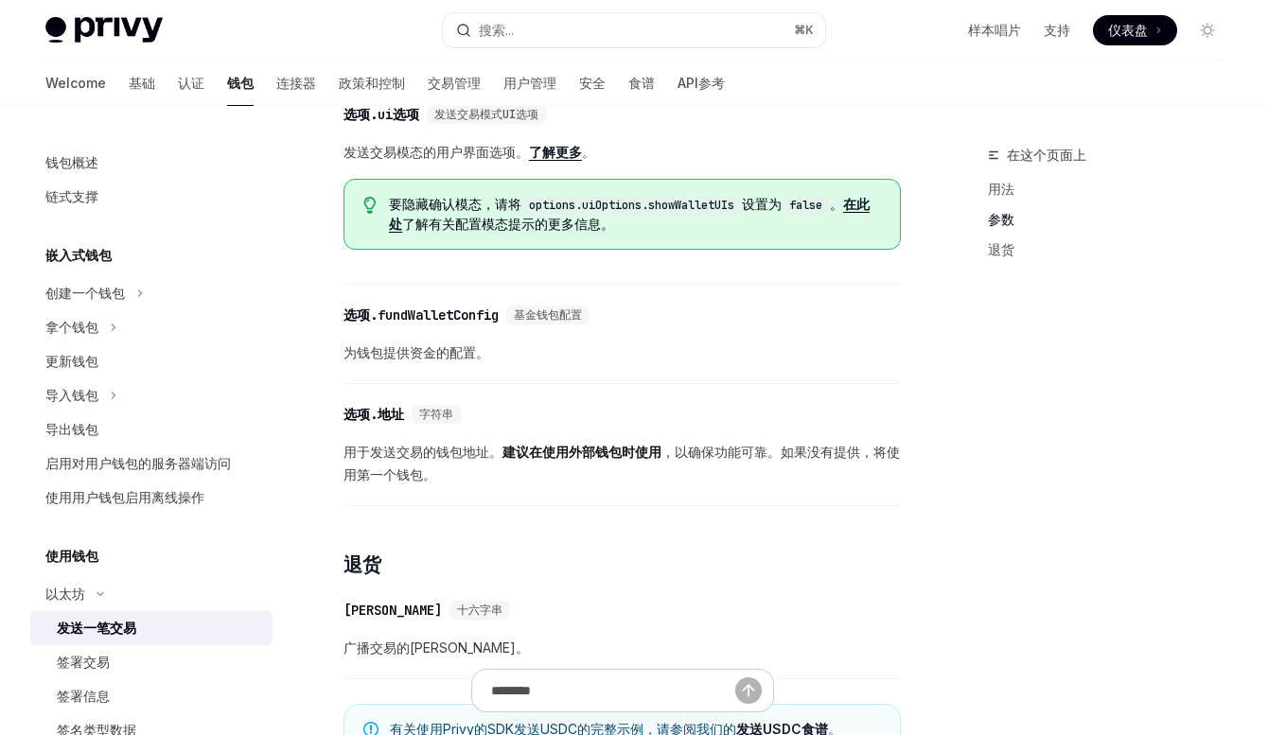
click at [870, 233] on link "在此处" at bounding box center [629, 214] width 481 height 37
type textarea "*"
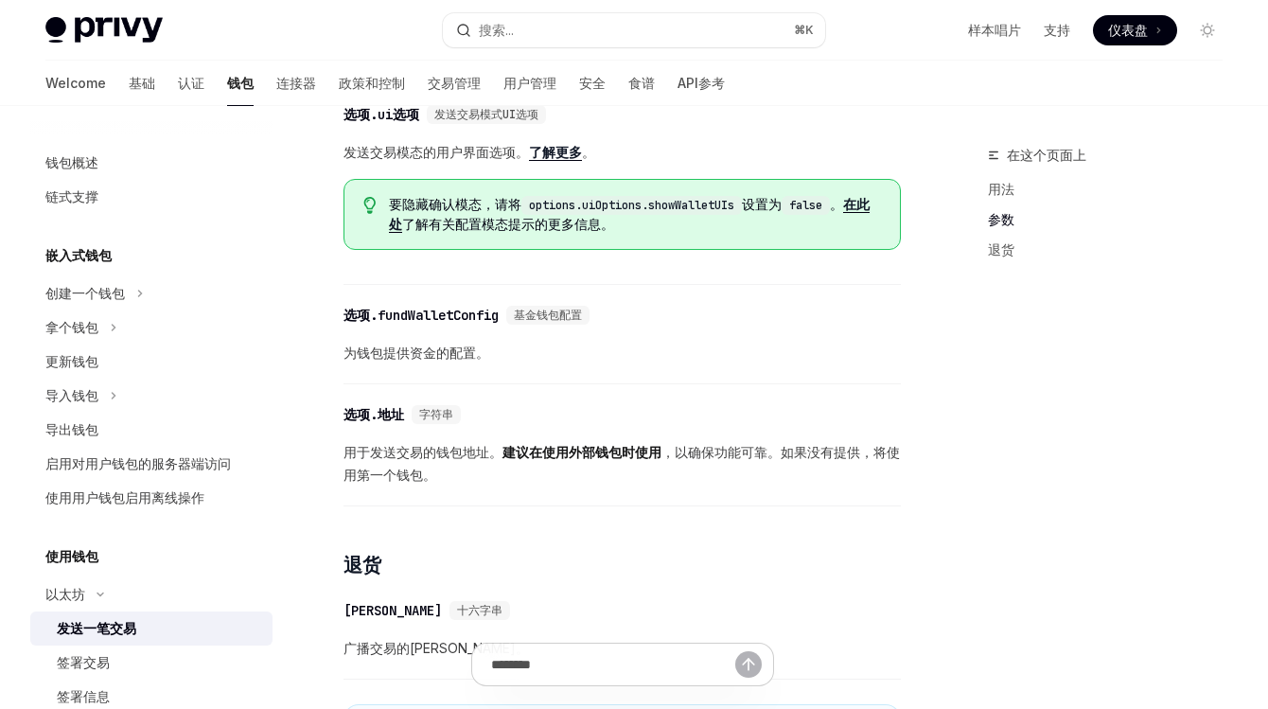
click at [675, 215] on code "options.uiOptions.showWalletUIs" at bounding box center [631, 205] width 220 height 19
copy code "options.uiOptions.showWalletUIs"
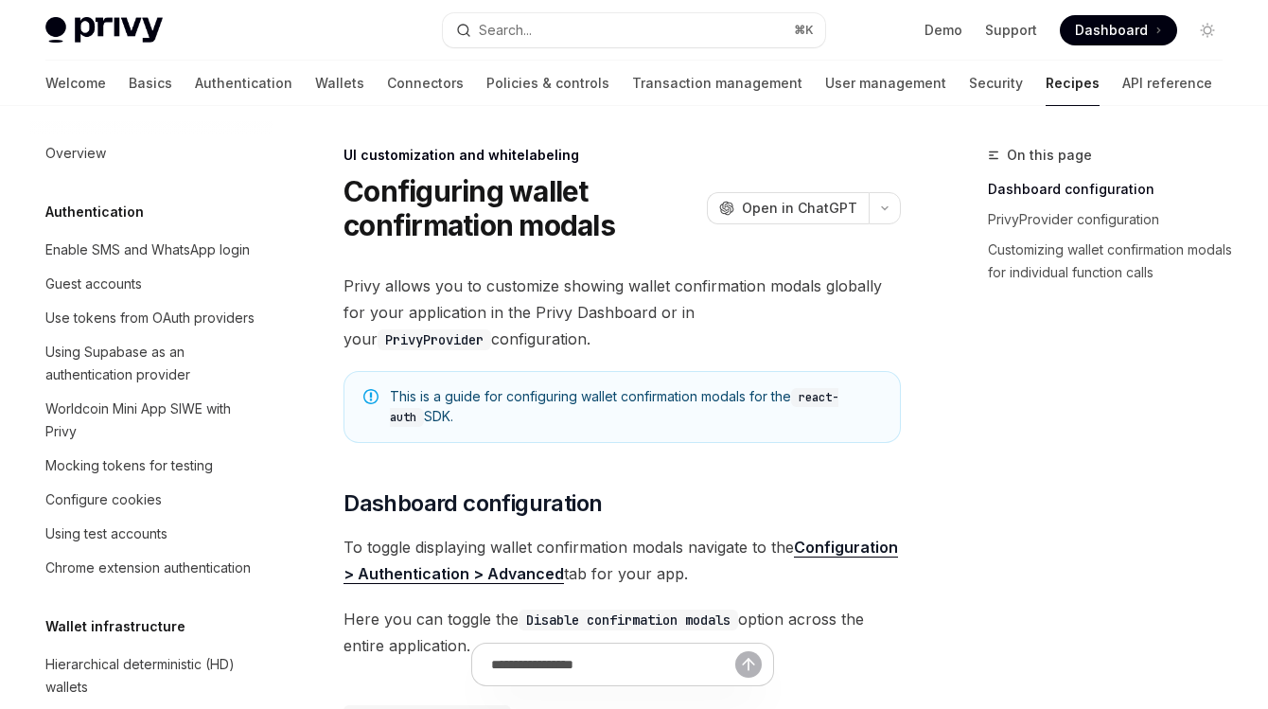
scroll to position [887, 0]
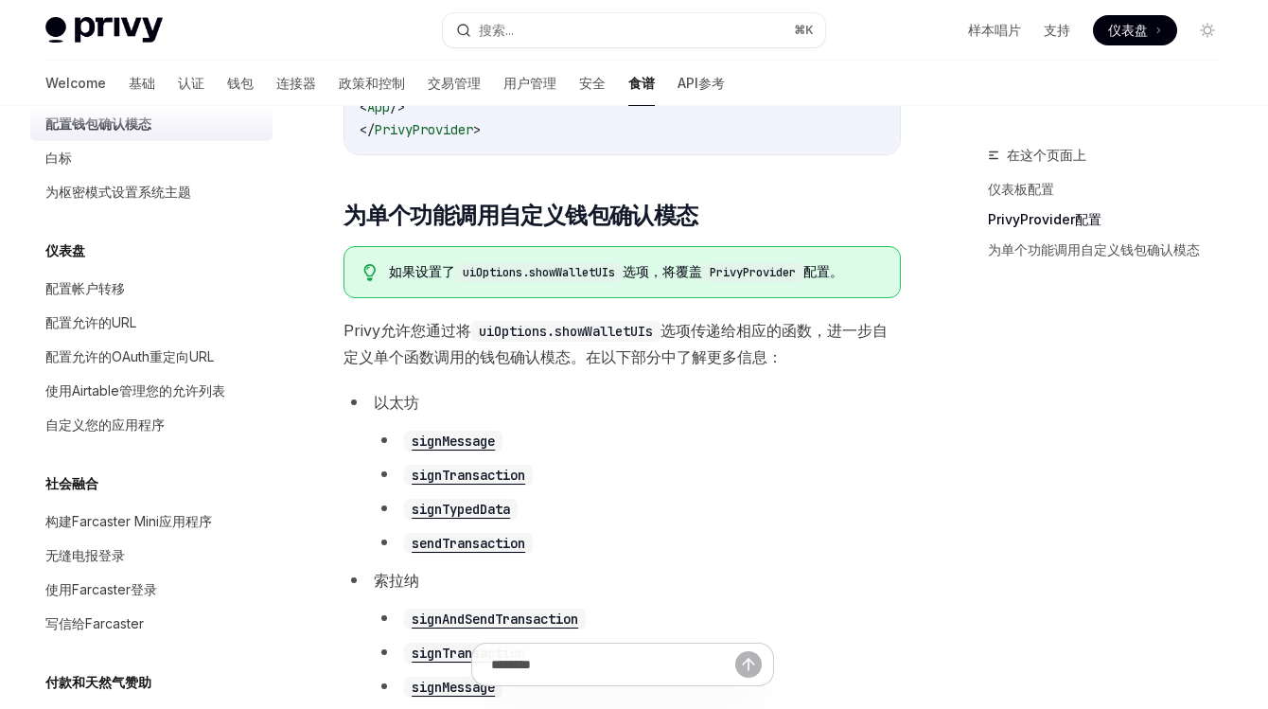
scroll to position [965, 0]
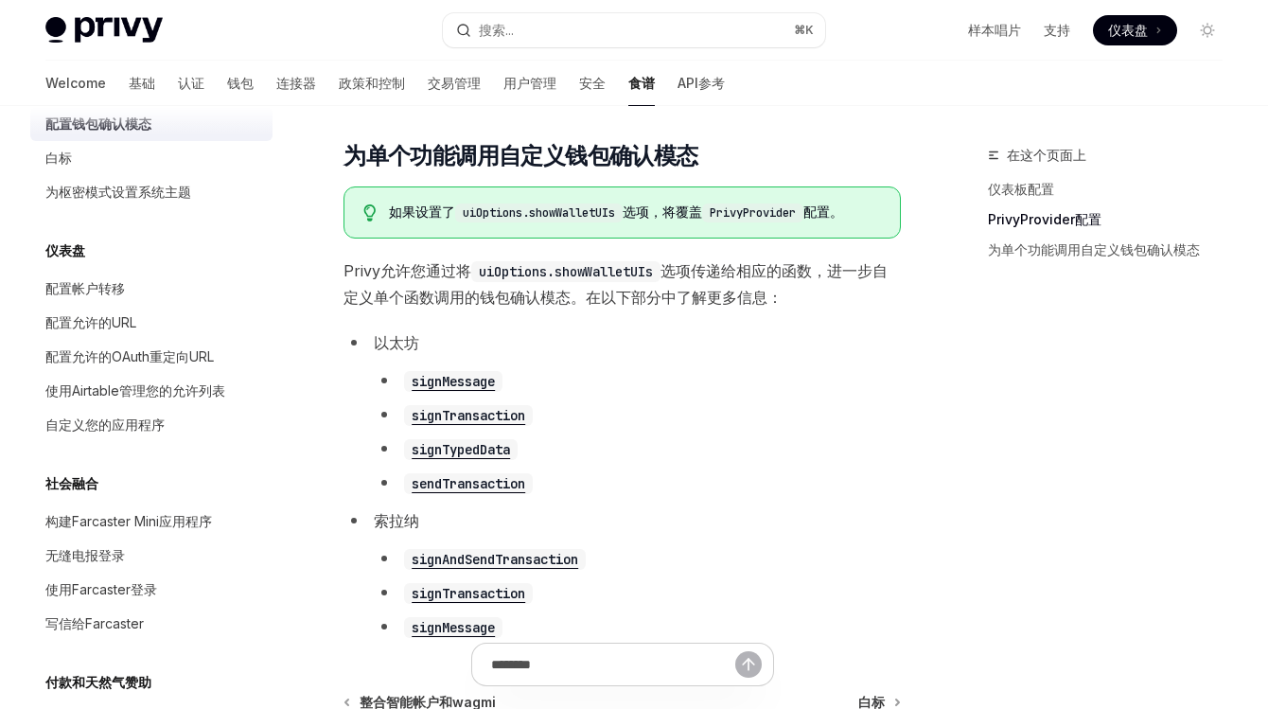
click at [484, 412] on code "signTransaction" at bounding box center [468, 415] width 129 height 21
type textarea "*"
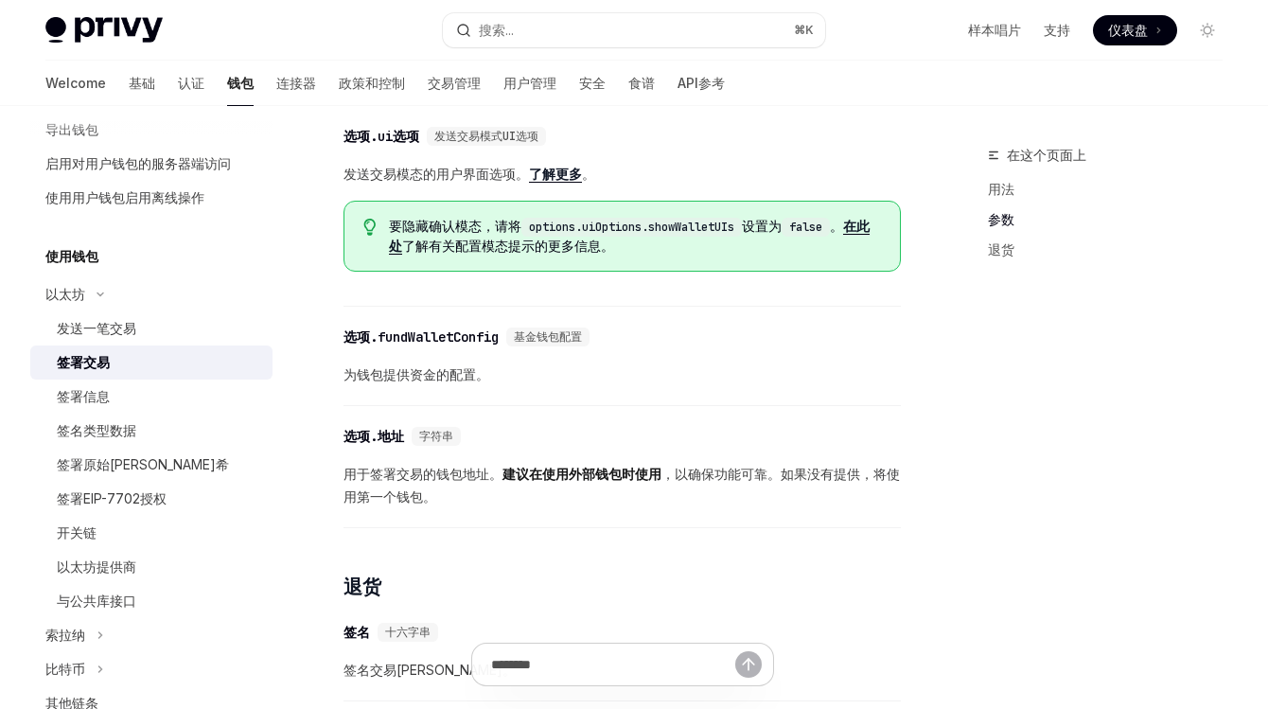
scroll to position [902, 0]
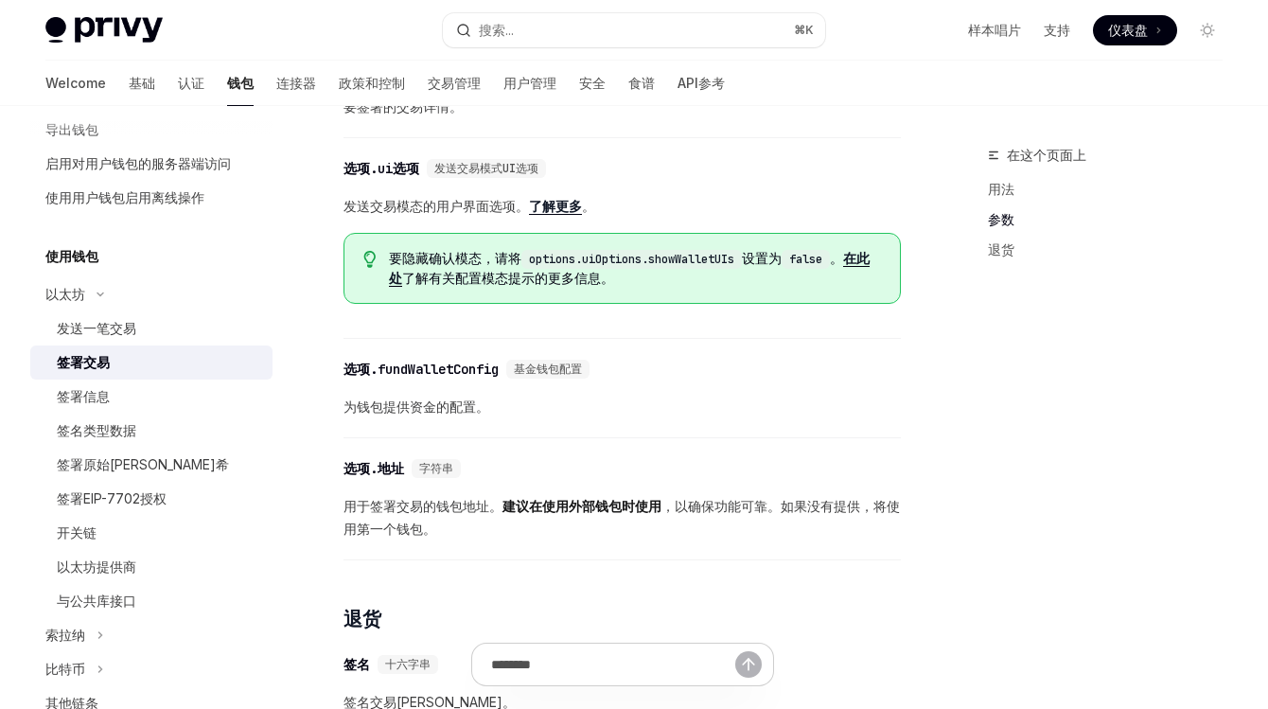
click at [702, 269] on code "options.uiOptions.showWalletUIs" at bounding box center [631, 259] width 220 height 19
click at [628, 269] on code "options.uiOptions.showWalletUIs" at bounding box center [631, 259] width 220 height 19
drag, startPoint x: 585, startPoint y: 290, endPoint x: 643, endPoint y: 290, distance: 57.7
click at [643, 269] on code "options.uiOptions.showWalletUIs" at bounding box center [631, 259] width 220 height 19
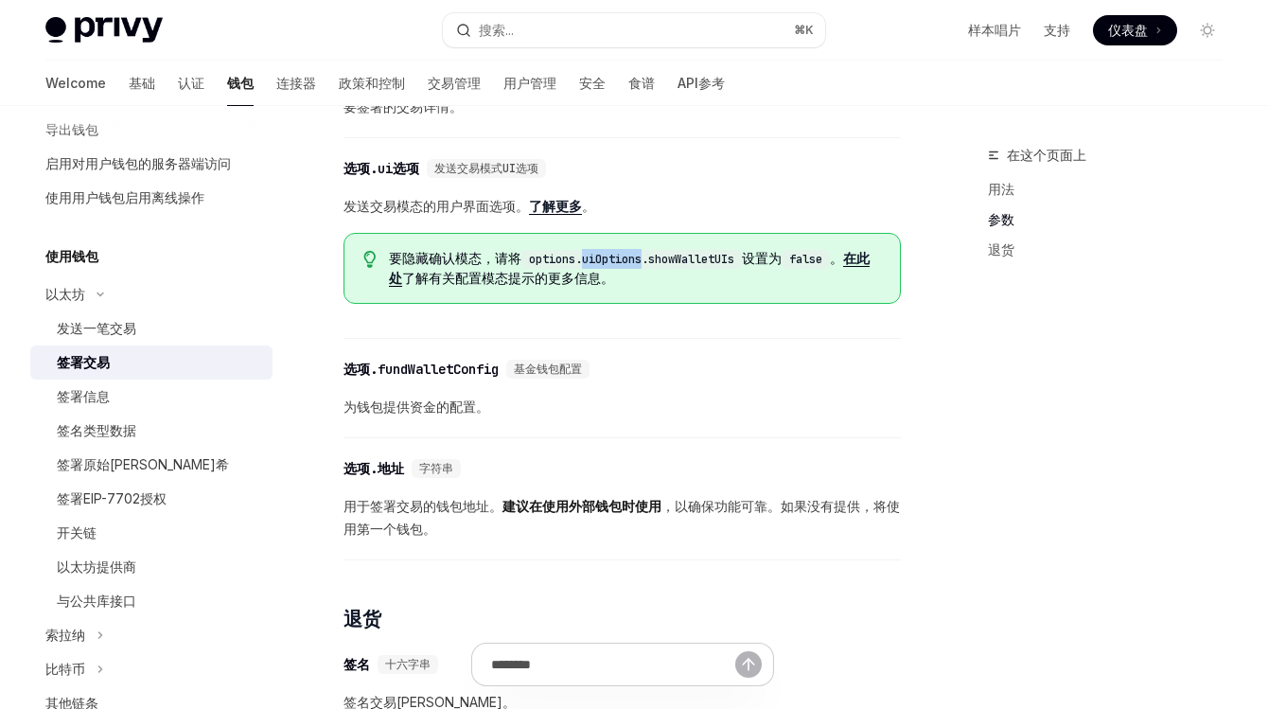
copy code "uiOptions"
click at [813, 335] on div "选项.ui选项 发送交易模式UI选项 发送交易模态的用户界面选项。 了解更多 。 要隐藏确认模态，请将 options.uiOptions.showWalle…" at bounding box center [621, 243] width 557 height 191
drag, startPoint x: 657, startPoint y: 287, endPoint x: 739, endPoint y: 287, distance: 82.3
click at [739, 269] on code "options.uiOptions.showWalletUIs" at bounding box center [631, 259] width 220 height 19
copy code "showWalletUIs"
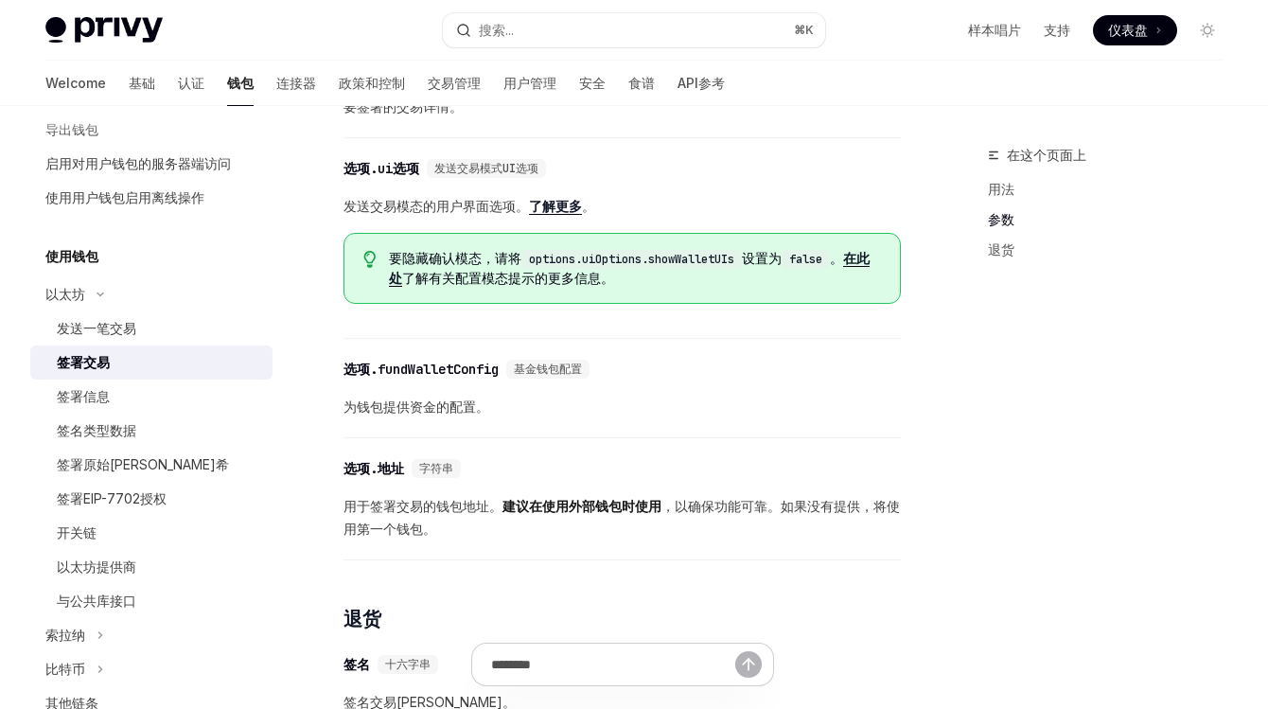
click at [787, 304] on div "要隐藏确认模态，请将 options.uiOptions.showWalletUIs 设置为 false 。 在此处 了解有关配置模态提示的更多信息 。" at bounding box center [621, 268] width 557 height 71
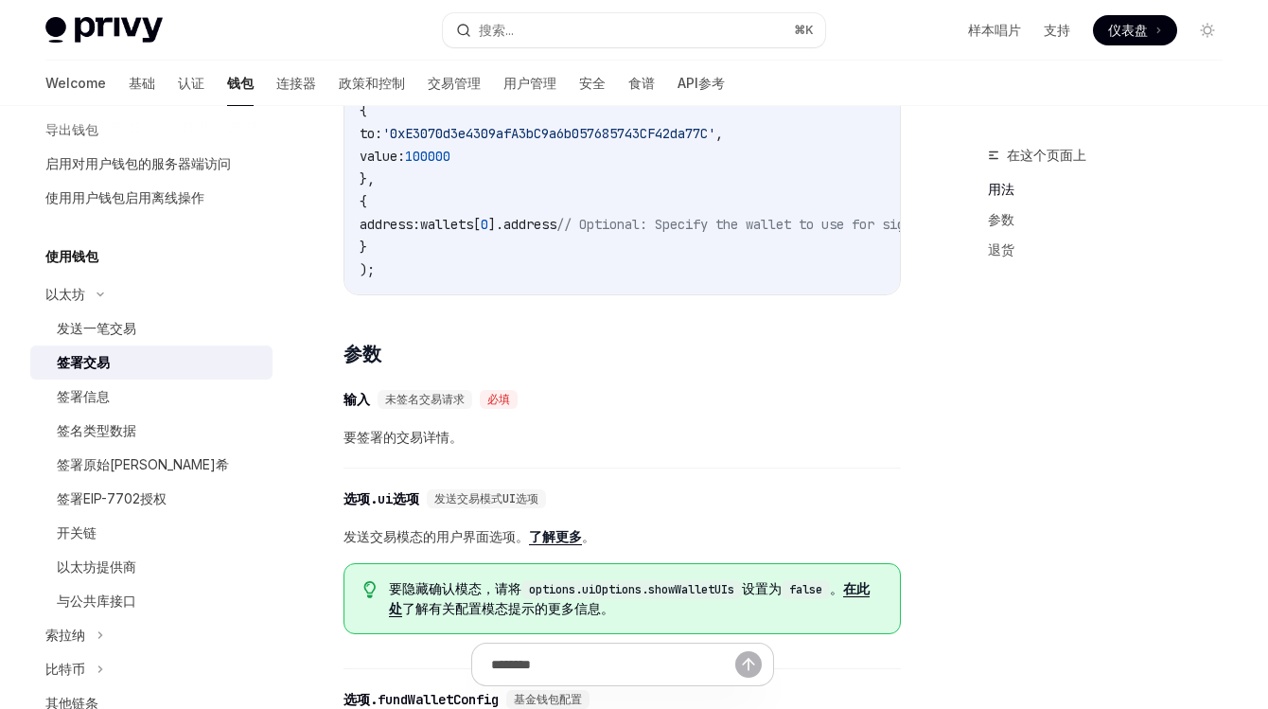
scroll to position [1285, 0]
